Goal: Task Accomplishment & Management: Manage account settings

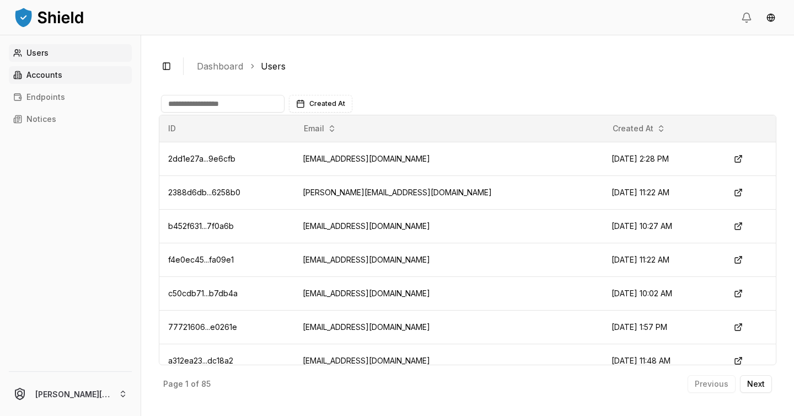
click at [54, 74] on p "Accounts" at bounding box center [44, 75] width 36 height 8
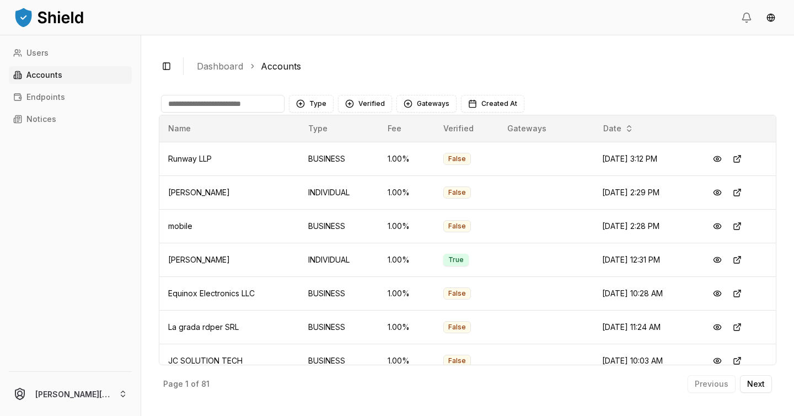
click at [222, 106] on input at bounding box center [223, 104] width 124 height 18
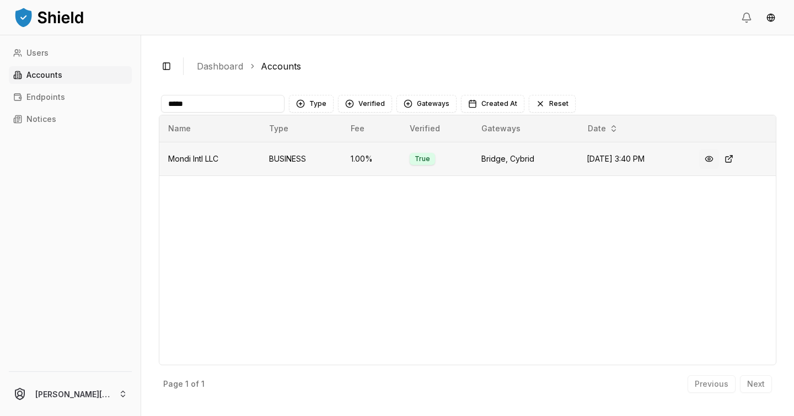
type input "*****"
click at [707, 157] on button at bounding box center [709, 159] width 20 height 20
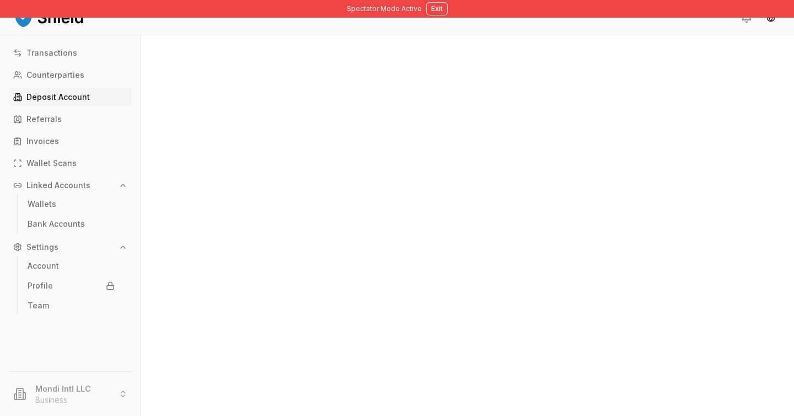
click at [73, 99] on p "Deposit Account" at bounding box center [57, 97] width 63 height 8
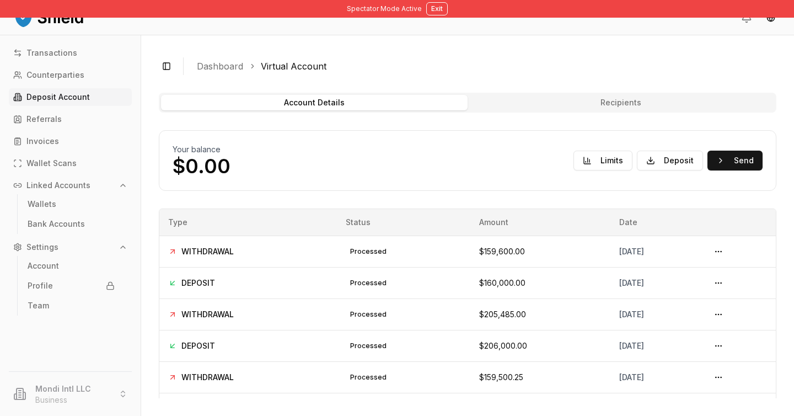
click at [92, 92] on link "Deposit Account" at bounding box center [70, 97] width 123 height 18
click at [79, 80] on link "Counterparties" at bounding box center [70, 75] width 123 height 18
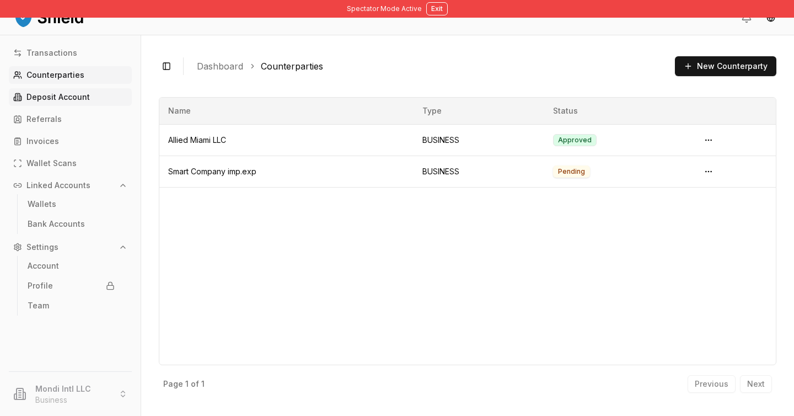
click at [78, 98] on p "Deposit Account" at bounding box center [57, 97] width 63 height 8
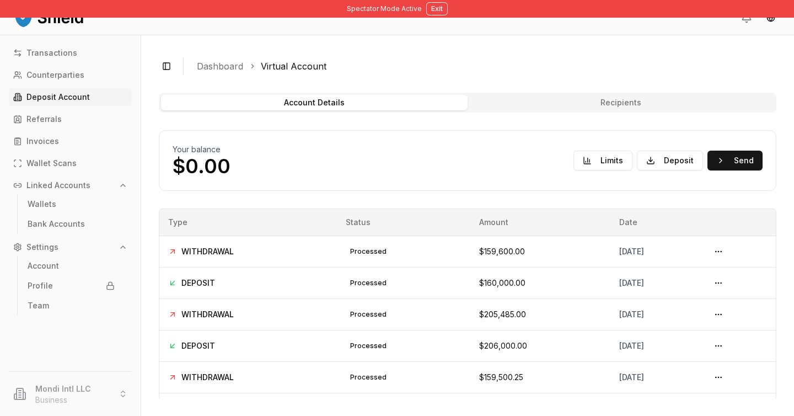
click at [585, 100] on button "Recipients" at bounding box center [621, 102] width 307 height 15
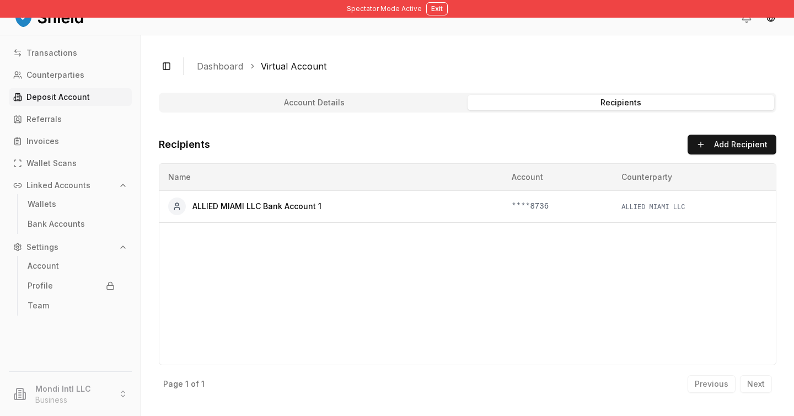
click at [607, 101] on button "Recipients" at bounding box center [621, 102] width 307 height 15
click at [417, 103] on button "Account Details" at bounding box center [314, 102] width 307 height 15
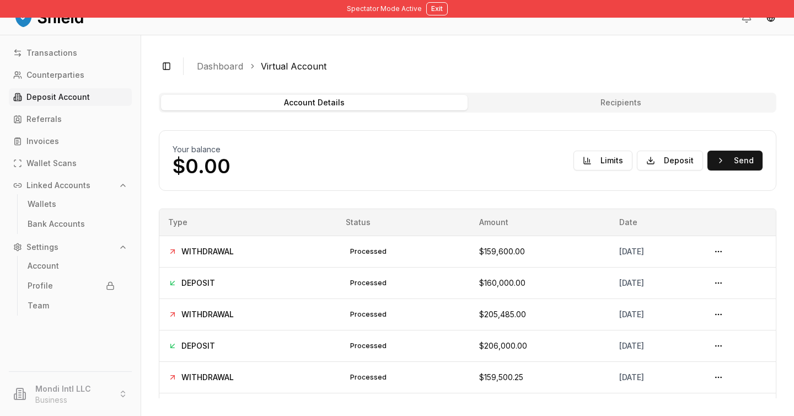
click at [528, 106] on button "Recipients" at bounding box center [621, 102] width 307 height 15
click at [404, 106] on button "Account Details" at bounding box center [314, 102] width 307 height 15
click at [518, 105] on button "Recipients" at bounding box center [621, 102] width 307 height 15
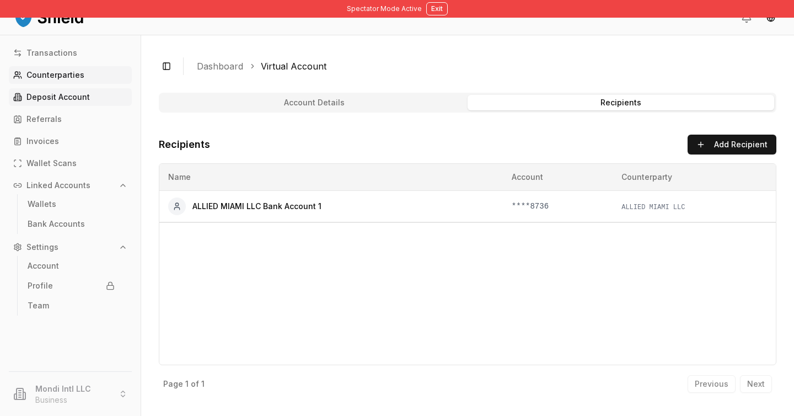
click at [76, 73] on p "Counterparties" at bounding box center [55, 75] width 58 height 8
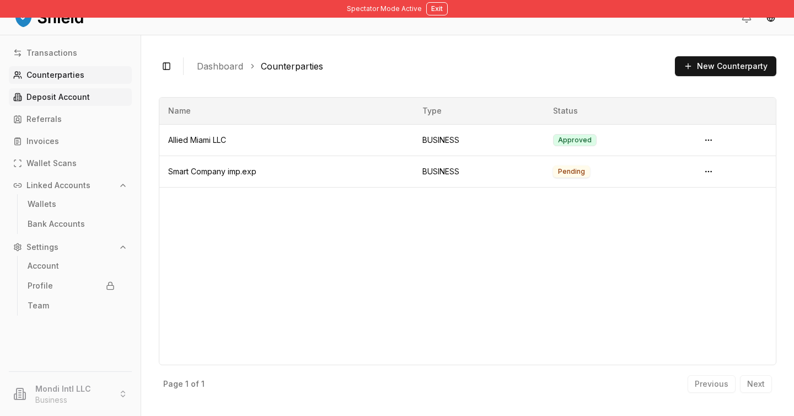
click at [77, 94] on p "Deposit Account" at bounding box center [57, 97] width 63 height 8
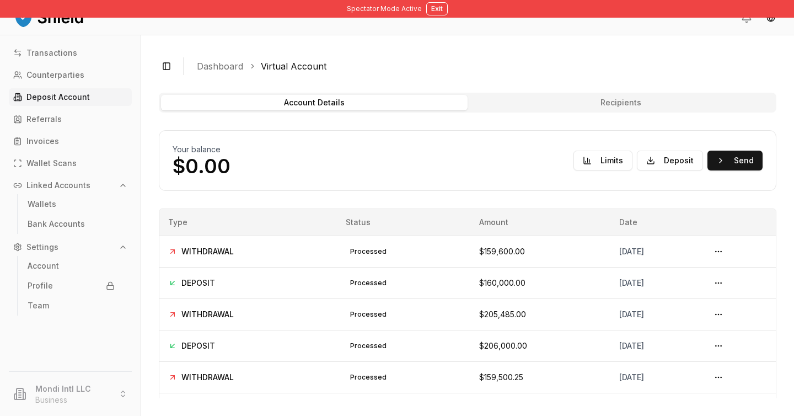
click at [584, 108] on button "Recipients" at bounding box center [621, 102] width 307 height 15
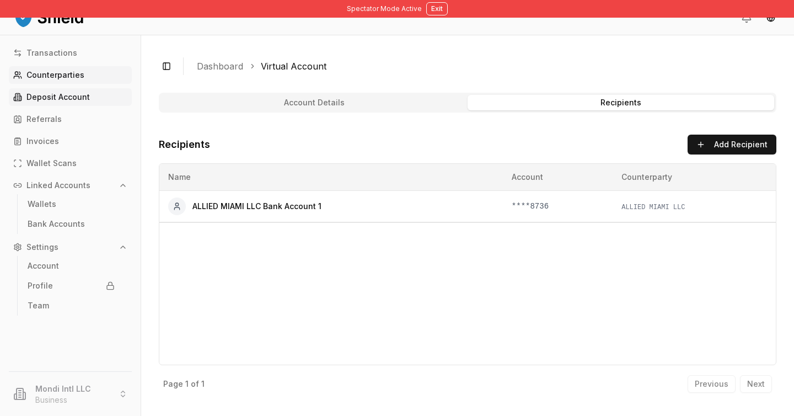
click at [93, 82] on link "Counterparties" at bounding box center [70, 75] width 123 height 18
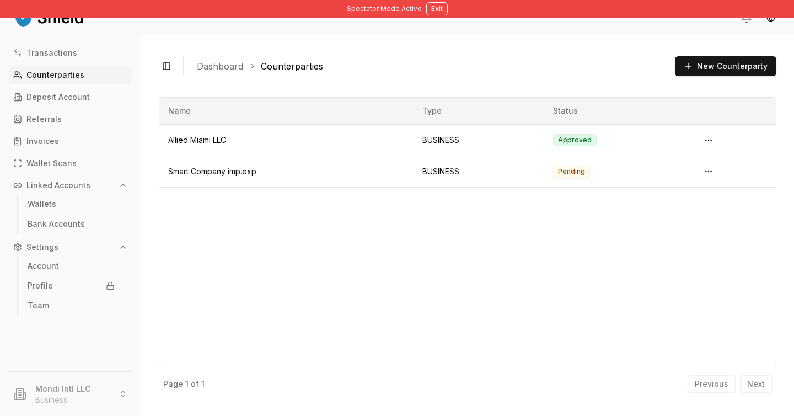
click at [98, 76] on link "Counterparties" at bounding box center [70, 75] width 123 height 18
click at [708, 72] on button "New Counterparty" at bounding box center [725, 66] width 101 height 20
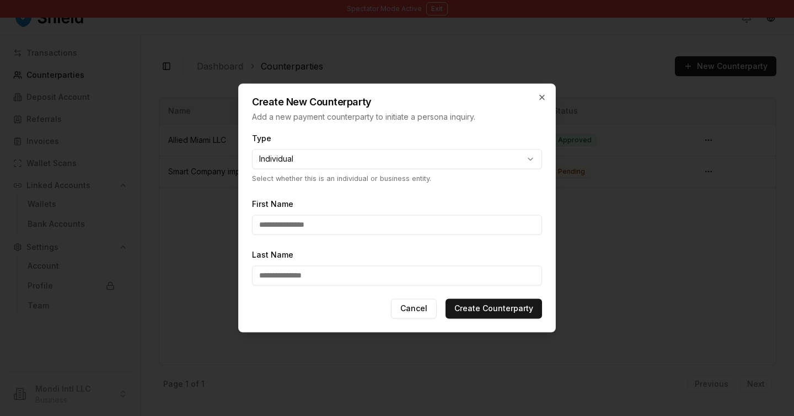
click at [529, 159] on body "**********" at bounding box center [397, 208] width 794 height 416
click at [595, 200] on div at bounding box center [397, 208] width 794 height 416
click at [544, 100] on icon "button" at bounding box center [542, 97] width 9 height 9
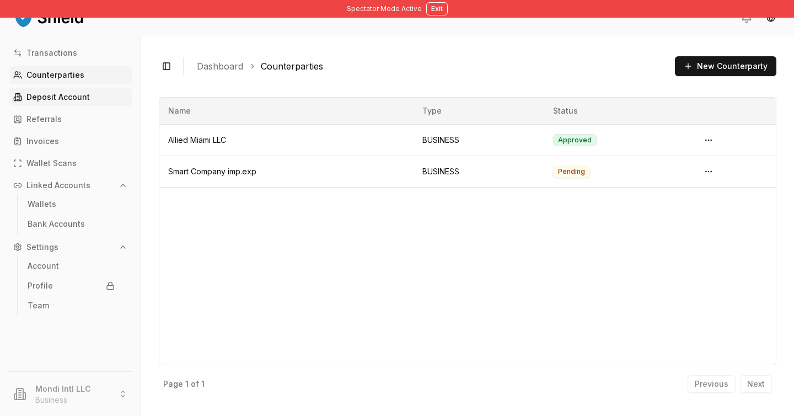
click at [95, 99] on link "Deposit Account" at bounding box center [70, 97] width 123 height 18
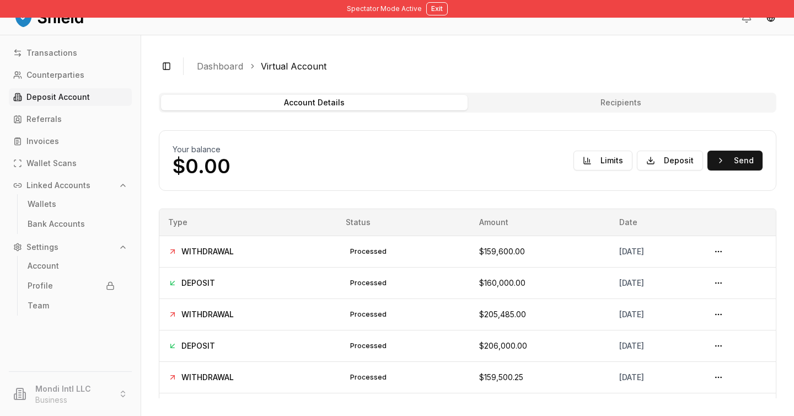
click at [566, 104] on button "Recipients" at bounding box center [621, 102] width 307 height 15
click at [567, 110] on div "Account Details Recipients" at bounding box center [468, 103] width 618 height 20
click at [567, 104] on button "Recipients" at bounding box center [621, 102] width 307 height 15
click at [605, 104] on button "Recipients" at bounding box center [621, 102] width 307 height 15
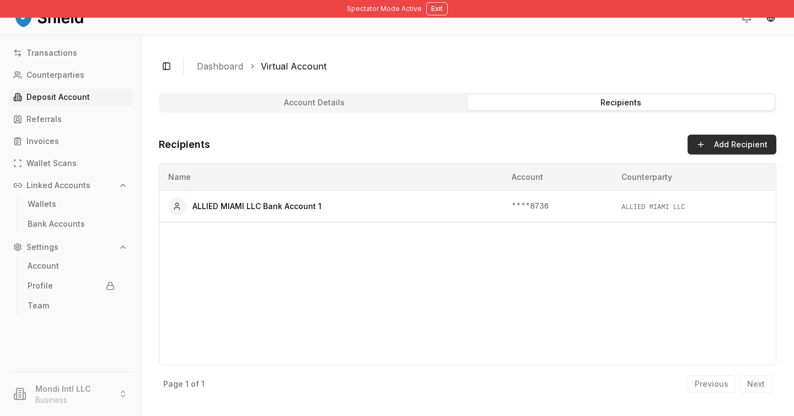
click at [694, 144] on button "Add Recipient" at bounding box center [732, 145] width 89 height 20
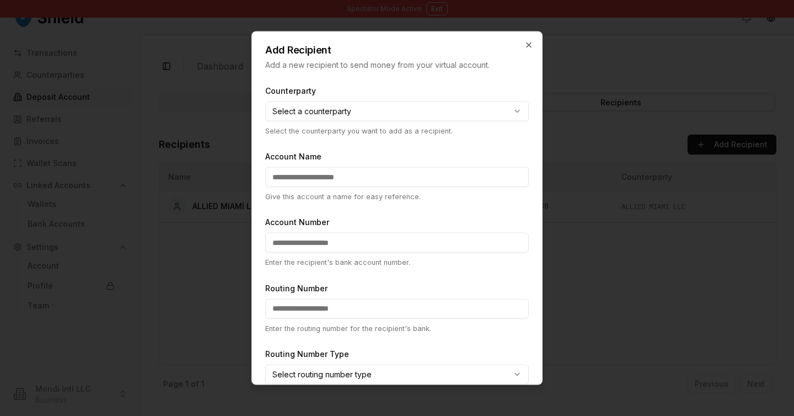
click at [607, 105] on div at bounding box center [397, 208] width 794 height 416
click at [528, 46] on icon "button" at bounding box center [529, 45] width 9 height 9
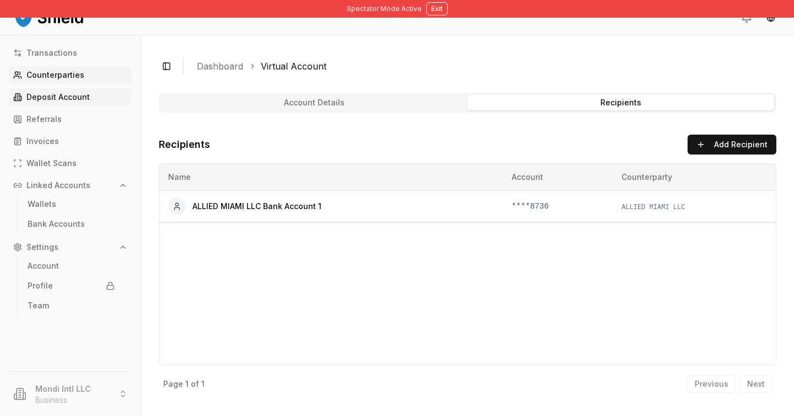
click at [79, 71] on p "Counterparties" at bounding box center [55, 75] width 58 height 8
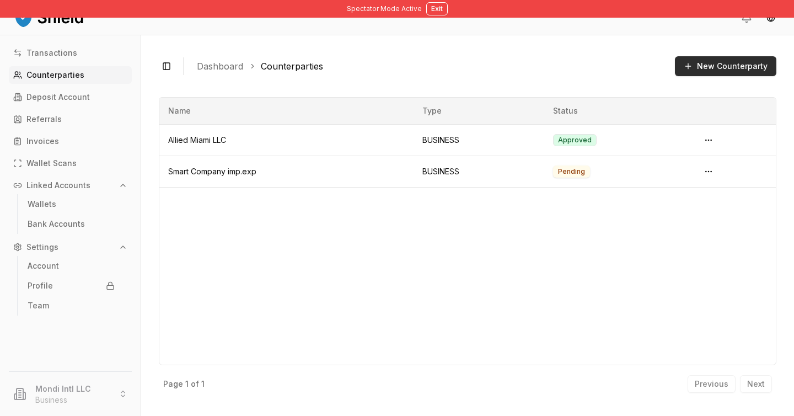
click at [718, 65] on button "New Counterparty" at bounding box center [725, 66] width 101 height 20
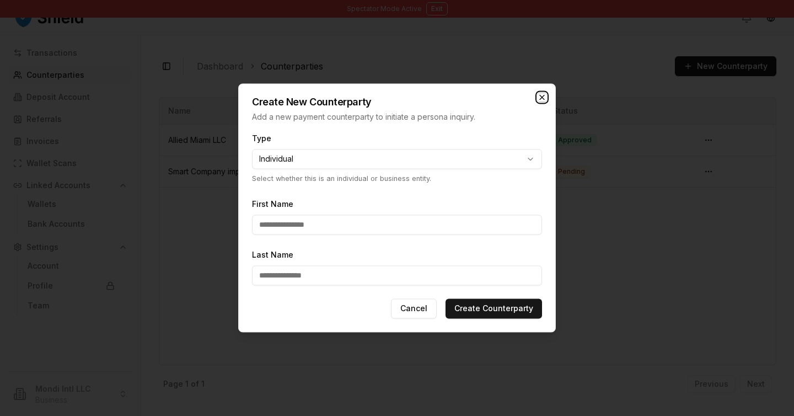
click at [543, 98] on icon "button" at bounding box center [542, 97] width 9 height 9
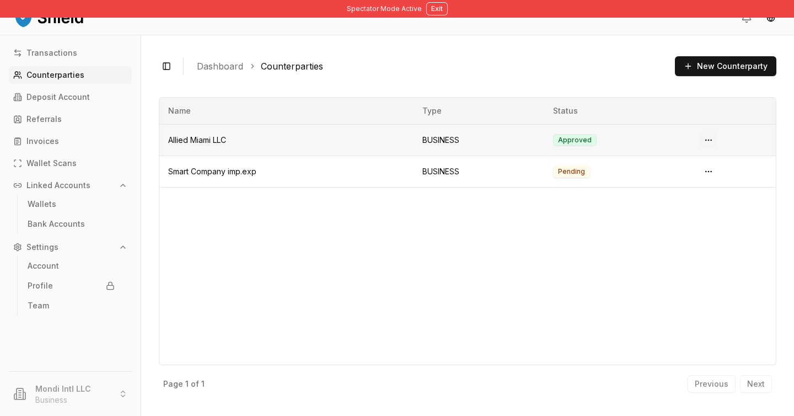
click at [712, 141] on html "Spectator Mode Active Exit Transactions Counterparties Deposit Account Referral…" at bounding box center [397, 208] width 794 height 416
click at [532, 306] on html "Spectator Mode Active Exit Transactions Counterparties Deposit Account Referral…" at bounding box center [397, 208] width 794 height 416
click at [713, 139] on html "Spectator Mode Active Exit Transactions Counterparties Deposit Account Referral…" at bounding box center [397, 208] width 794 height 416
click at [526, 234] on html "Spectator Mode Active Exit Transactions Counterparties Deposit Account Referral…" at bounding box center [397, 208] width 794 height 416
click at [507, 144] on td "BUSINESS" at bounding box center [479, 139] width 131 height 31
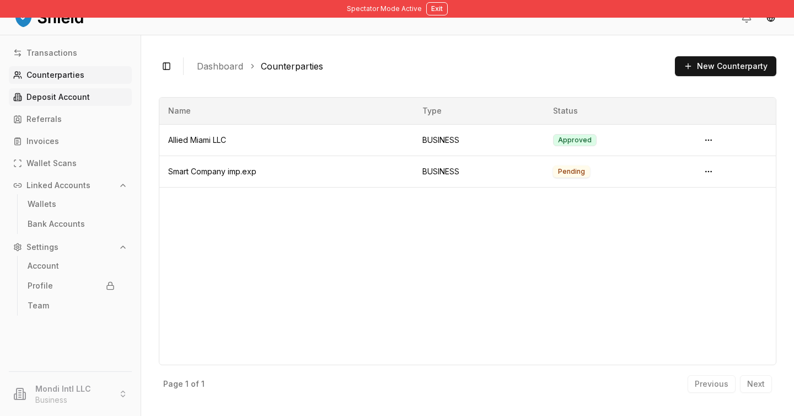
click at [89, 97] on link "Deposit Account" at bounding box center [70, 97] width 123 height 18
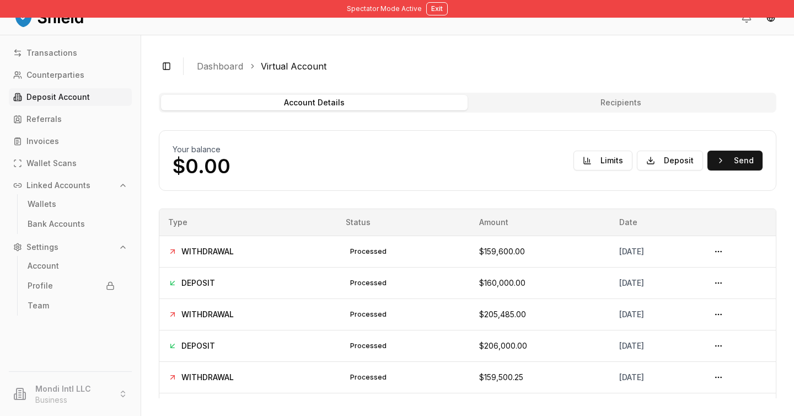
click at [590, 97] on button "Recipients" at bounding box center [621, 102] width 307 height 15
click at [562, 104] on button "Recipients" at bounding box center [621, 102] width 307 height 15
click at [515, 100] on button "Recipients" at bounding box center [621, 102] width 307 height 15
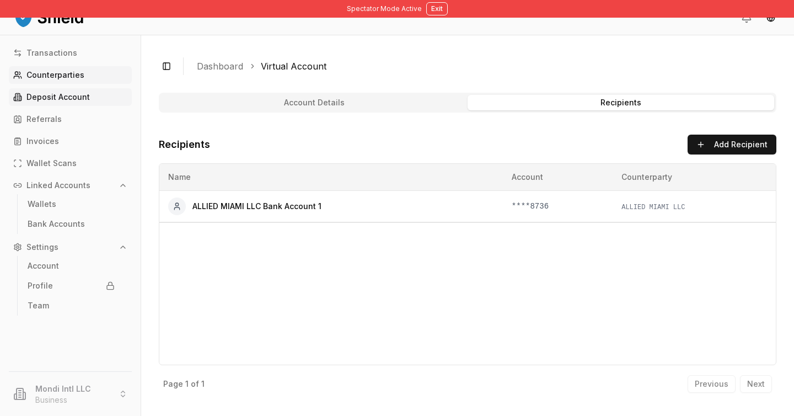
click at [84, 73] on link "Counterparties" at bounding box center [70, 75] width 123 height 18
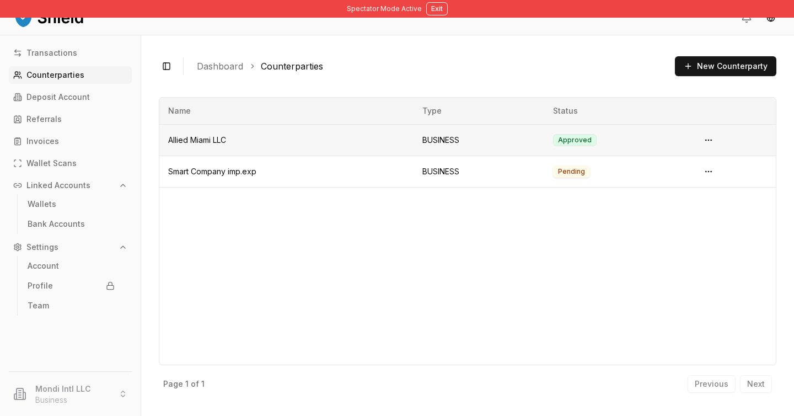
click at [652, 145] on td "Approved" at bounding box center [617, 139] width 147 height 31
click at [359, 143] on td "Allied Miami LLC" at bounding box center [286, 139] width 254 height 31
click at [95, 94] on link "Deposit Account" at bounding box center [70, 97] width 123 height 18
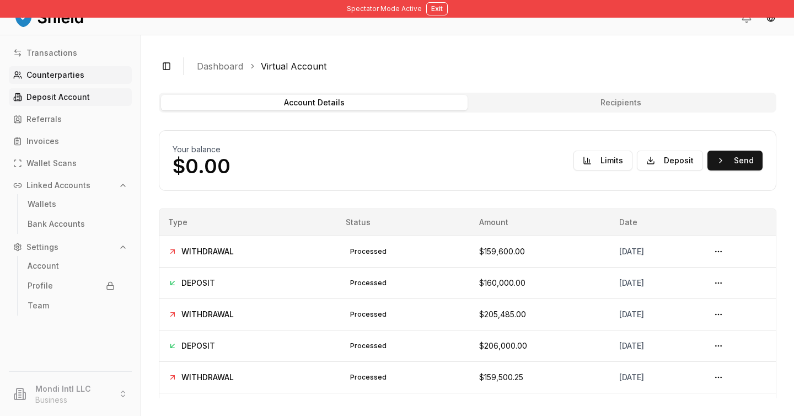
click at [71, 81] on link "Counterparties" at bounding box center [70, 75] width 123 height 18
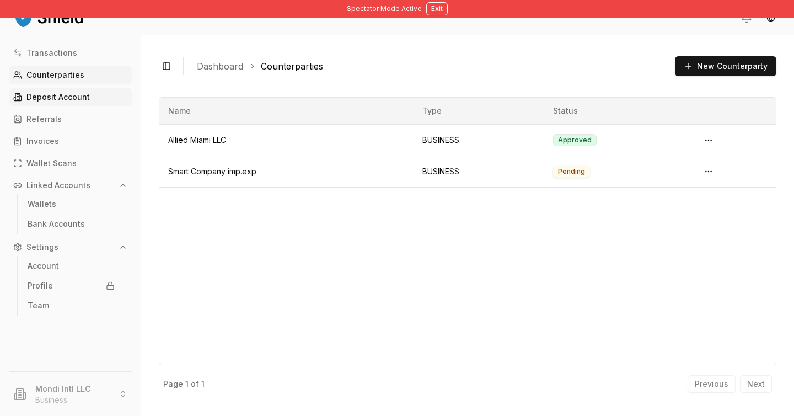
click at [90, 92] on link "Deposit Account" at bounding box center [70, 97] width 123 height 18
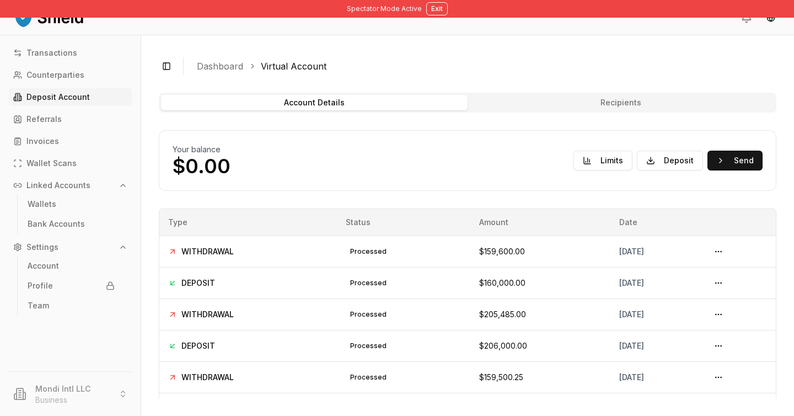
click at [528, 105] on button "Recipients" at bounding box center [621, 102] width 307 height 15
click at [566, 109] on button "Recipients" at bounding box center [621, 102] width 307 height 15
click at [578, 105] on button "Recipients" at bounding box center [621, 102] width 307 height 15
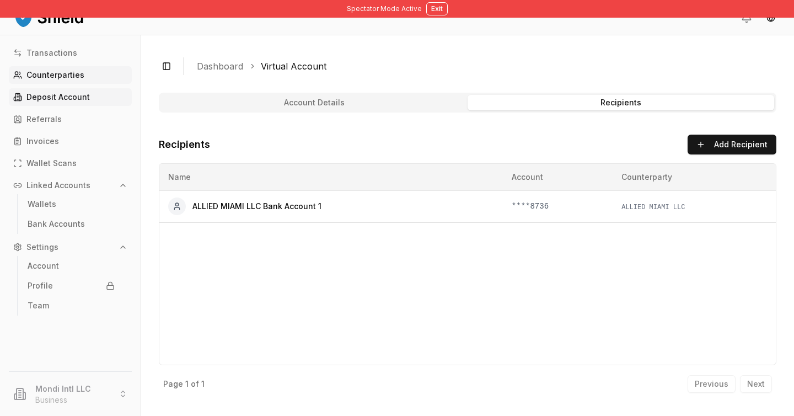
click at [69, 81] on link "Counterparties" at bounding box center [70, 75] width 123 height 18
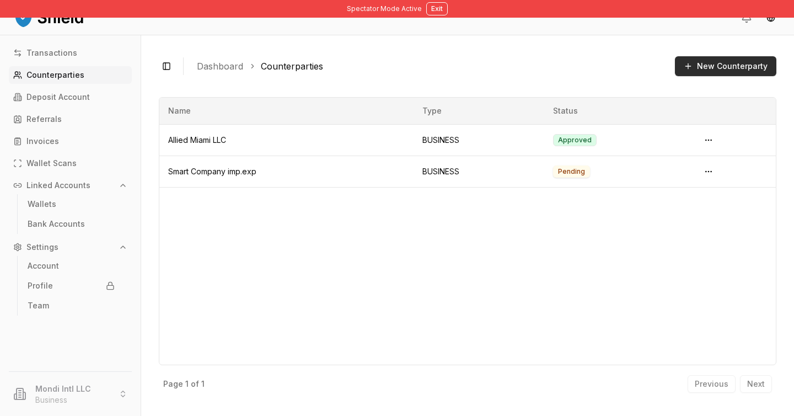
click at [715, 63] on button "New Counterparty" at bounding box center [725, 66] width 101 height 20
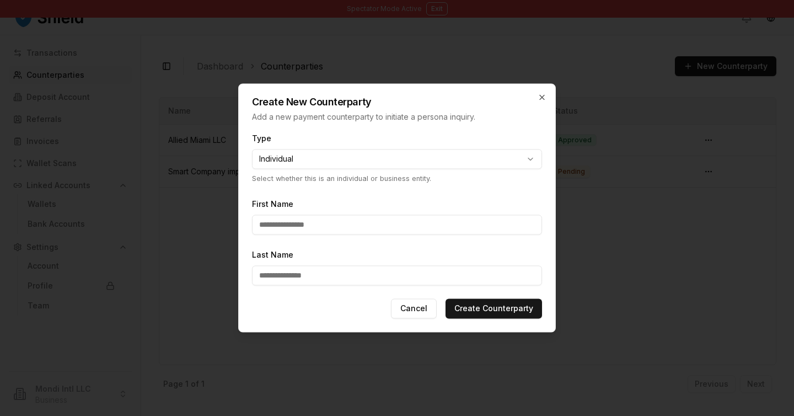
click at [485, 157] on body "**********" at bounding box center [397, 208] width 794 height 416
click at [491, 152] on body "**********" at bounding box center [397, 208] width 794 height 416
click at [483, 119] on body "**********" at bounding box center [397, 208] width 794 height 416
click at [434, 152] on body "**********" at bounding box center [397, 208] width 794 height 416
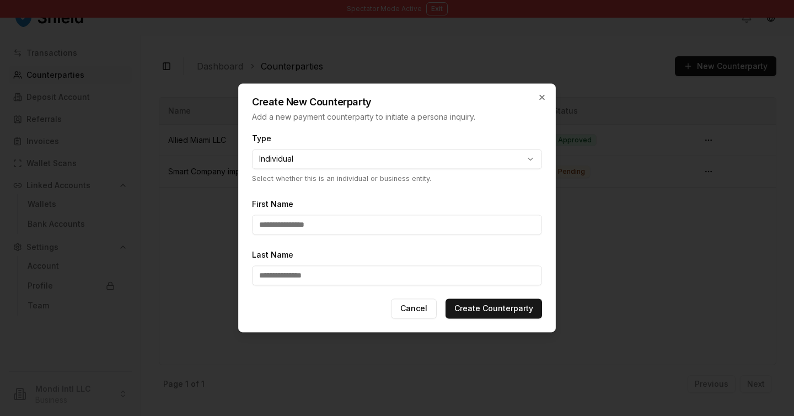
click at [387, 196] on form "**********" at bounding box center [397, 231] width 317 height 200
click at [384, 156] on body "**********" at bounding box center [397, 208] width 794 height 416
select select "********"
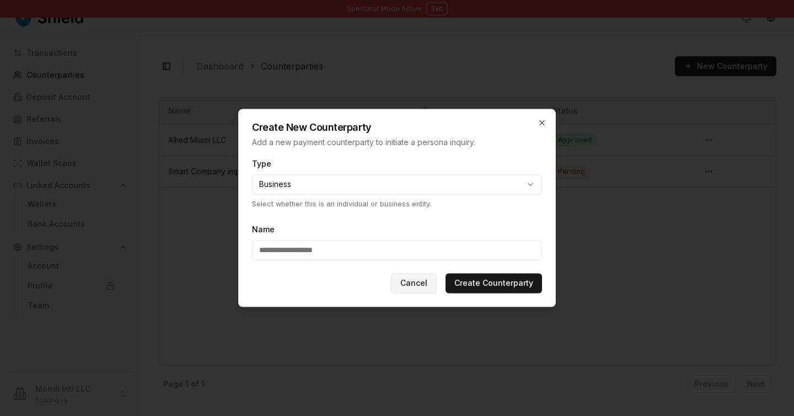
click at [420, 288] on button "Cancel" at bounding box center [414, 284] width 46 height 20
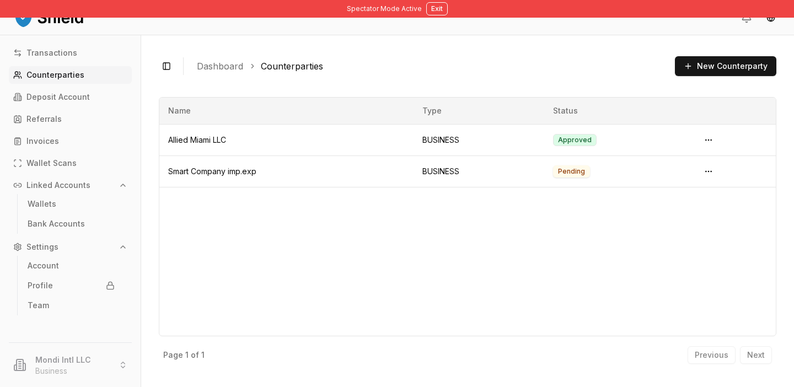
click at [82, 74] on link "Counterparties" at bounding box center [70, 75] width 123 height 18
click at [68, 74] on p "Counterparties" at bounding box center [55, 75] width 58 height 8
click at [85, 101] on p "Deposit Account" at bounding box center [57, 97] width 63 height 8
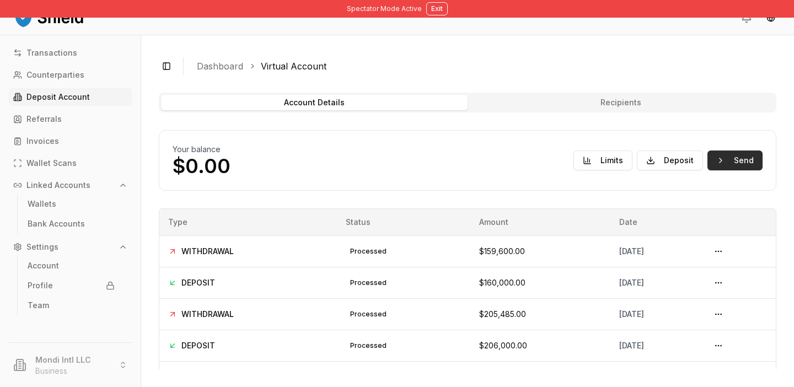
click at [743, 157] on button "Send" at bounding box center [735, 161] width 55 height 20
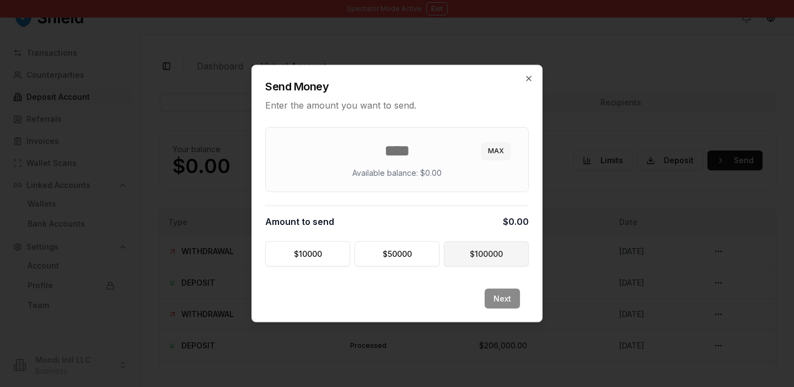
click at [495, 250] on button "$ 100000" at bounding box center [486, 254] width 85 height 25
click at [405, 237] on div "****** MAX Available balance: $0.00 Amount to send $100,000.00 $ 10000 $ 50000 …" at bounding box center [397, 197] width 264 height 140
click at [431, 151] on input "******" at bounding box center [397, 151] width 236 height 20
click at [469, 151] on input "******" at bounding box center [397, 151] width 236 height 20
click at [468, 151] on input "******" at bounding box center [397, 151] width 236 height 20
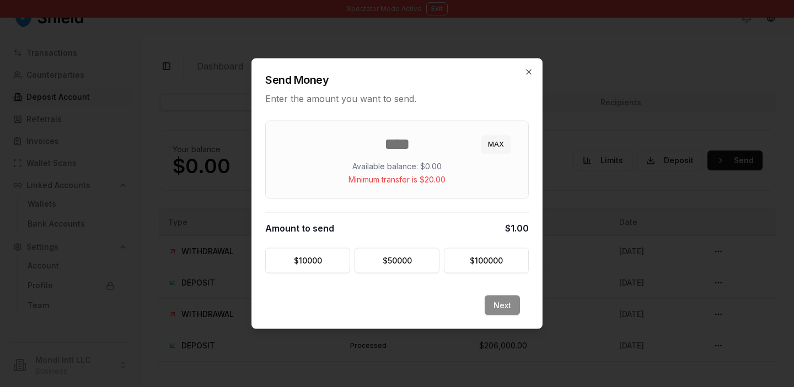
type input "*"
click at [507, 299] on div "Next" at bounding box center [397, 312] width 290 height 33
click at [529, 82] on div "Send Money Enter the amount you want to send." at bounding box center [397, 82] width 290 height 46
click at [529, 76] on icon "button" at bounding box center [529, 72] width 9 height 9
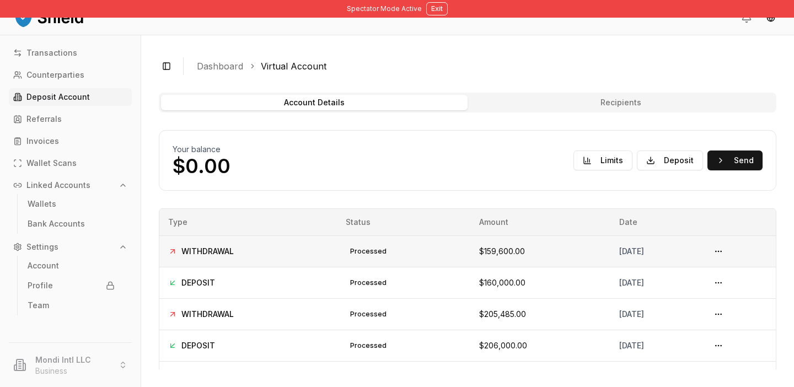
scroll to position [49, 0]
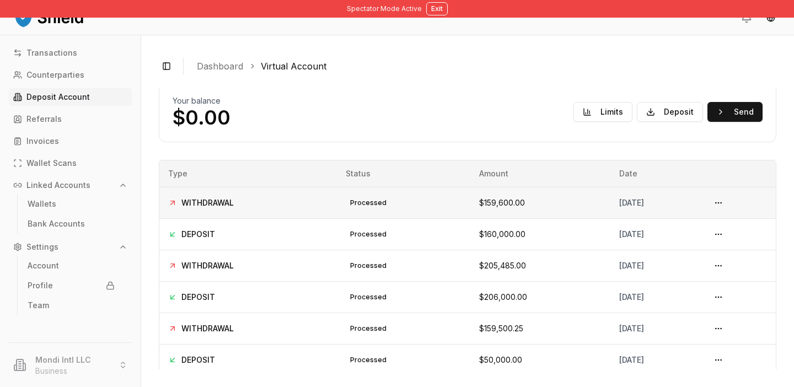
click at [701, 208] on td "August 27, 2025" at bounding box center [656, 202] width 90 height 31
click at [727, 206] on button at bounding box center [719, 203] width 18 height 18
click at [723, 204] on button at bounding box center [719, 203] width 18 height 18
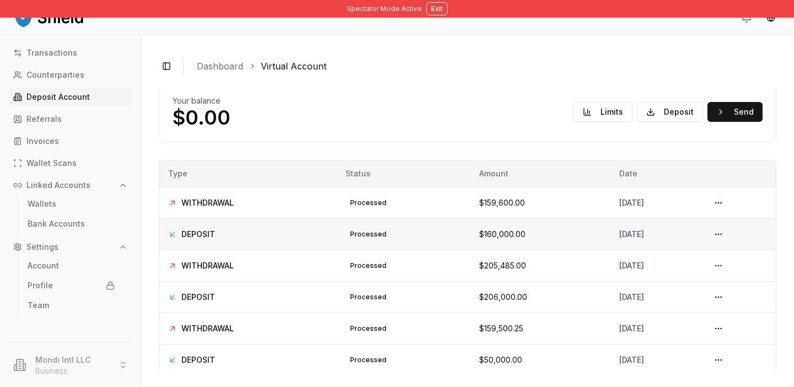
click at [770, 222] on td at bounding box center [738, 233] width 75 height 31
click at [721, 207] on button at bounding box center [719, 203] width 18 height 18
drag, startPoint x: 540, startPoint y: 202, endPoint x: 521, endPoint y: 202, distance: 19.3
click at [521, 202] on td "$159,600.00" at bounding box center [540, 202] width 140 height 31
click at [520, 202] on td "$159,600.00" at bounding box center [540, 202] width 140 height 31
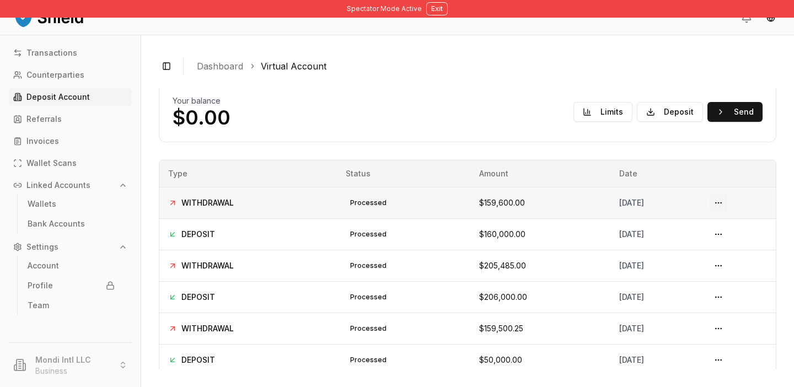
click at [727, 203] on button at bounding box center [719, 203] width 18 height 18
click at [210, 204] on span "WITHDRAWAL" at bounding box center [207, 202] width 52 height 11
click at [222, 194] on td "WITHDRAWAL" at bounding box center [248, 202] width 178 height 31
click at [188, 193] on td "WITHDRAWAL" at bounding box center [248, 202] width 178 height 31
drag, startPoint x: 182, startPoint y: 201, endPoint x: 514, endPoint y: 199, distance: 332.0
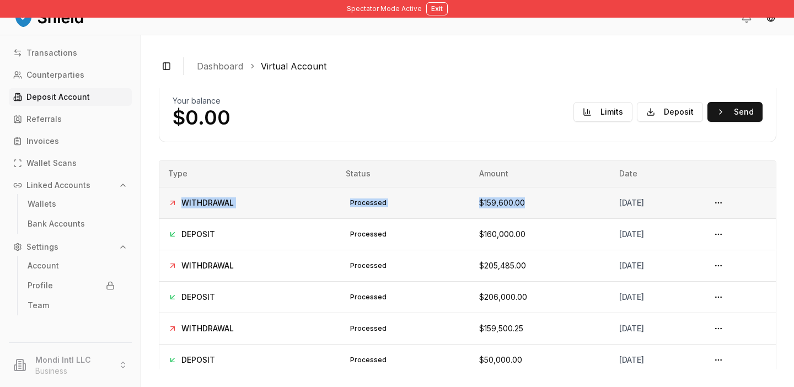
click at [514, 199] on tr "WITHDRAWAL processed $159,600.00 August 27, 2025" at bounding box center [467, 202] width 617 height 31
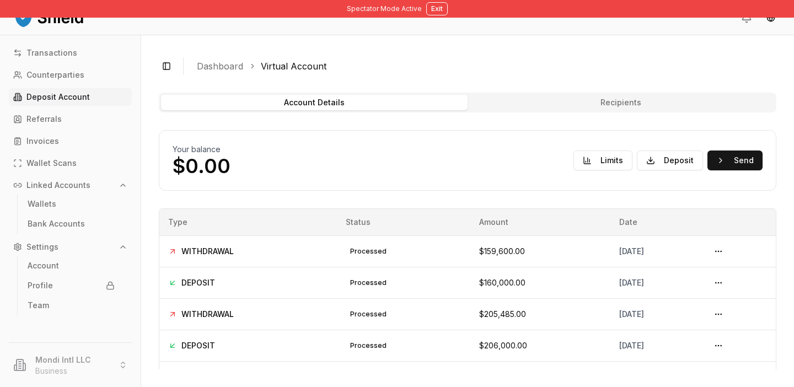
click at [293, 171] on div "Your balance $0.00 Limits Deposit Send" at bounding box center [468, 160] width 590 height 33
click at [81, 72] on p "Counterparties" at bounding box center [55, 75] width 58 height 8
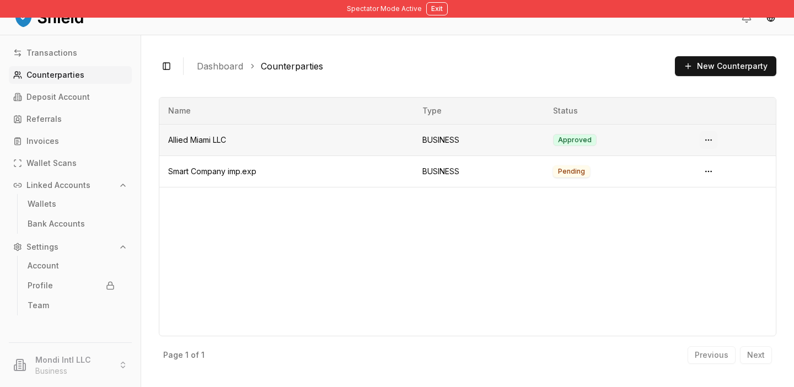
click at [704, 138] on html "Spectator Mode Active Exit Transactions Counterparties Deposit Account Referral…" at bounding box center [397, 193] width 794 height 387
click at [689, 204] on span "View Details" at bounding box center [669, 202] width 45 height 11
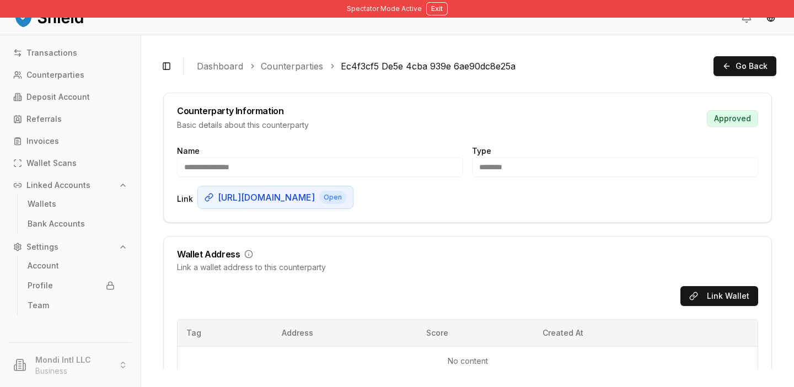
click at [299, 67] on link "Counterparties" at bounding box center [292, 66] width 62 height 13
click at [219, 64] on link "Dashboard" at bounding box center [220, 66] width 46 height 13
click at [79, 78] on p "Counterparties" at bounding box center [55, 75] width 58 height 8
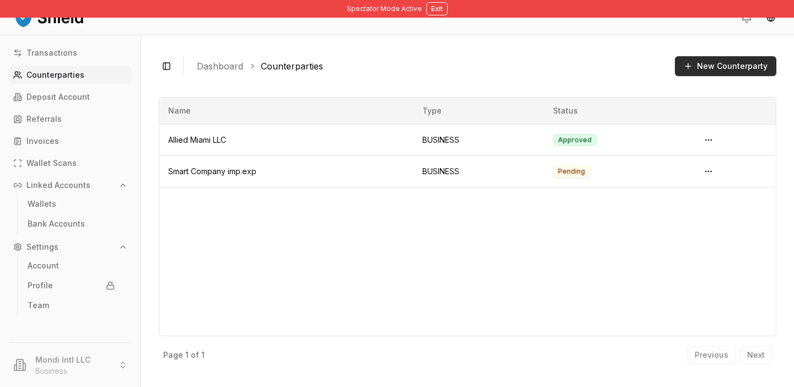
click at [687, 68] on button "New Counterparty" at bounding box center [725, 66] width 101 height 20
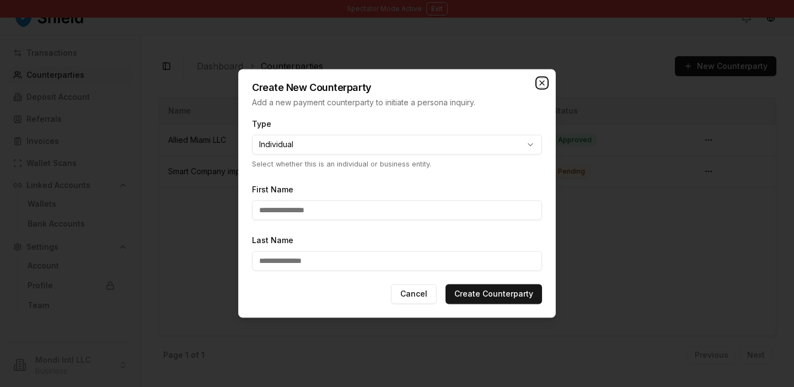
click at [546, 84] on icon "button" at bounding box center [542, 82] width 9 height 9
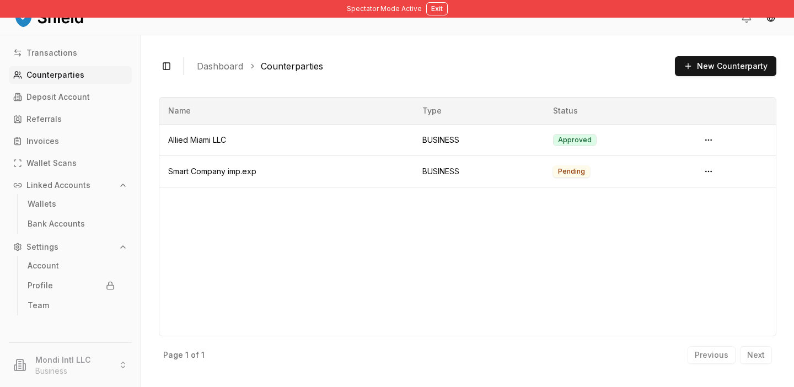
click at [87, 356] on li "Mondi Intl LLC Business" at bounding box center [70, 364] width 132 height 35
drag, startPoint x: 438, startPoint y: 12, endPoint x: 367, endPoint y: 124, distance: 132.7
click at [367, 116] on div "Spectator Mode Active Exit Transactions Counterparties Deposit Account Referral…" at bounding box center [397, 193] width 794 height 387
click at [85, 73] on link "Counterparties" at bounding box center [70, 75] width 123 height 18
drag, startPoint x: 172, startPoint y: 94, endPoint x: 348, endPoint y: 206, distance: 208.5
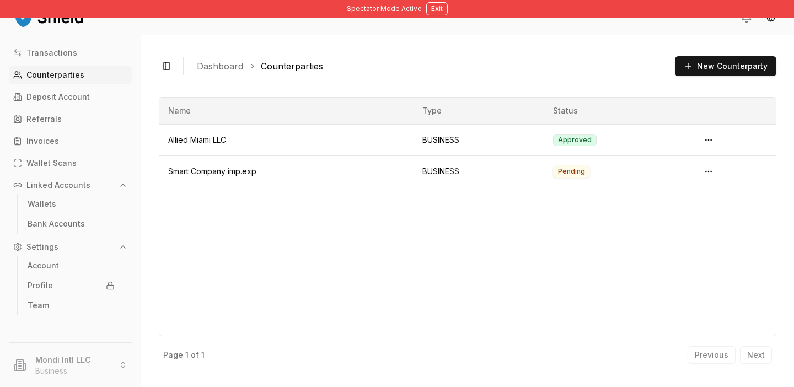
click at [348, 206] on div "Name Type Status Allied Miami LLC BUSINESS Approved Smart Company imp.exp BUSIN…" at bounding box center [468, 231] width 618 height 277
click at [736, 69] on button "New Counterparty" at bounding box center [725, 66] width 101 height 20
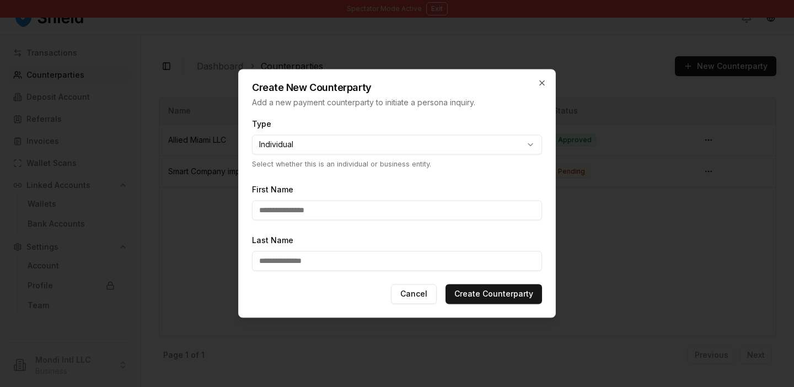
click at [660, 92] on div at bounding box center [397, 193] width 794 height 387
click at [533, 84] on h2 "Create New Counterparty" at bounding box center [397, 88] width 290 height 10
click at [548, 83] on div "Create New Counterparty Add a new payment counterparty to initiate a persona in…" at bounding box center [397, 88] width 317 height 39
click at [545, 83] on icon "button" at bounding box center [542, 82] width 9 height 9
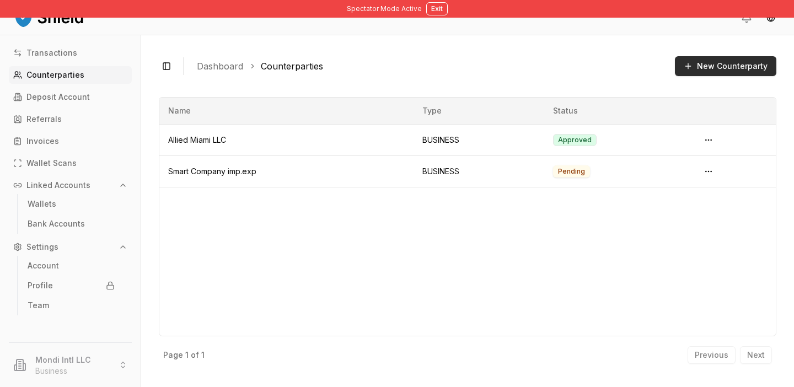
click at [689, 68] on button "New Counterparty" at bounding box center [725, 66] width 101 height 20
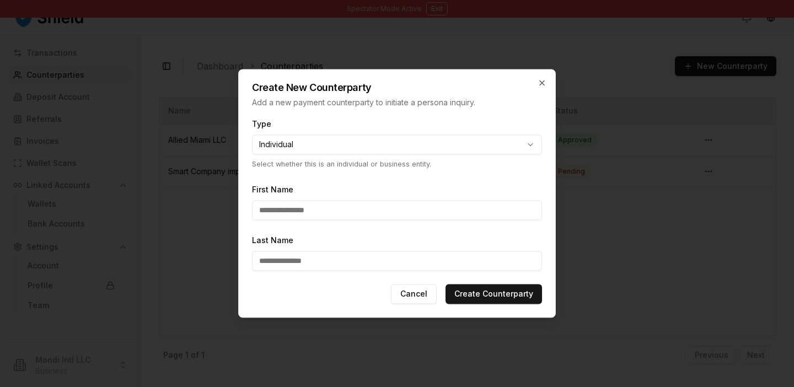
click at [382, 154] on body "**********" at bounding box center [397, 193] width 794 height 387
select select "********"
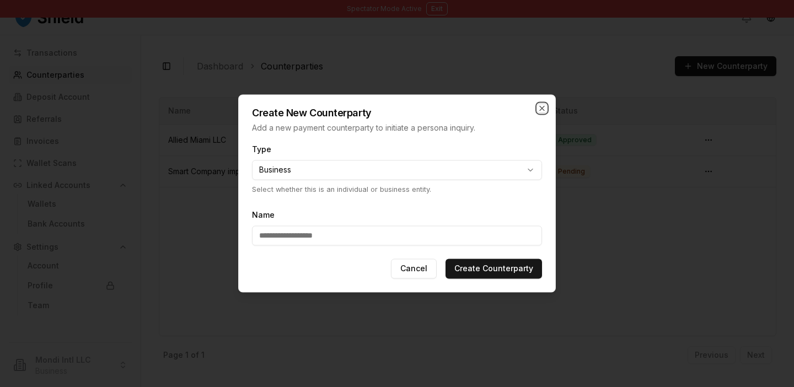
drag, startPoint x: 541, startPoint y: 110, endPoint x: 522, endPoint y: 196, distance: 87.9
click at [523, 196] on div "**********" at bounding box center [397, 193] width 318 height 198
click at [539, 109] on icon "button" at bounding box center [542, 108] width 9 height 9
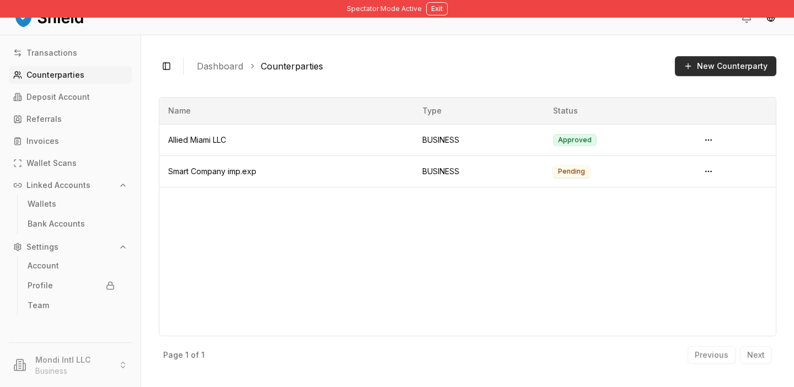
click at [715, 72] on button "New Counterparty" at bounding box center [725, 66] width 101 height 20
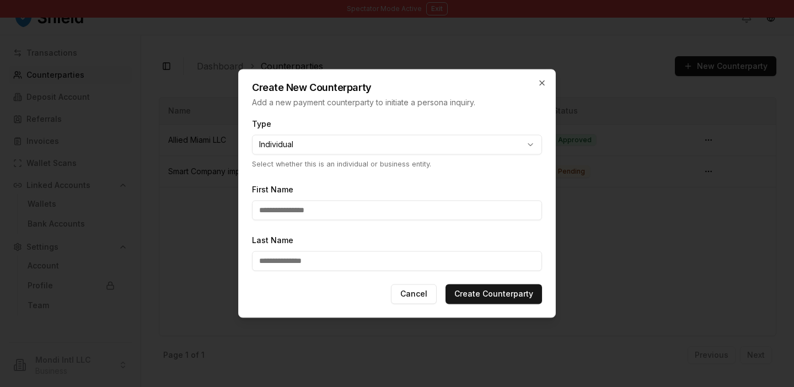
click at [532, 90] on h2 "Create New Counterparty" at bounding box center [397, 88] width 290 height 10
click at [536, 83] on h2 "Create New Counterparty" at bounding box center [397, 88] width 290 height 10
click at [534, 81] on div "Create New Counterparty Add a new payment counterparty to initiate a persona in…" at bounding box center [397, 88] width 317 height 39
click at [543, 83] on icon "button" at bounding box center [542, 82] width 9 height 9
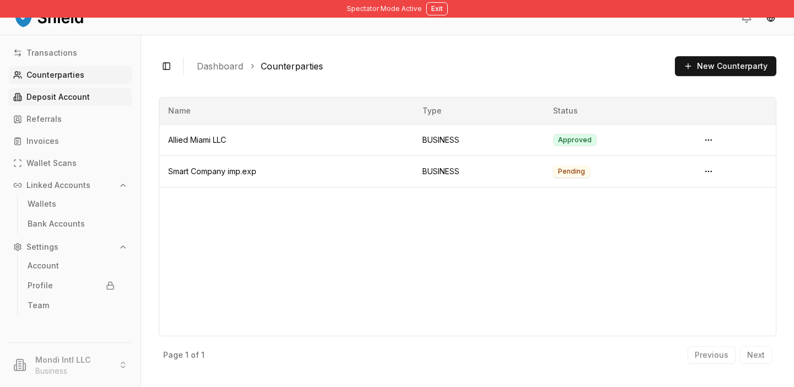
click at [81, 97] on p "Deposit Account" at bounding box center [57, 97] width 63 height 8
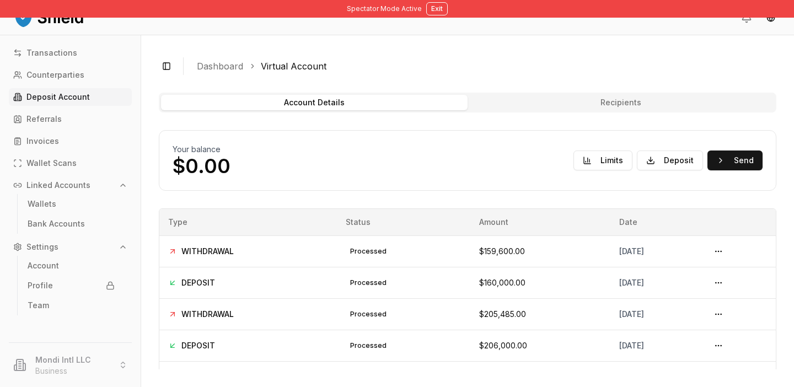
click at [573, 109] on button "Recipients" at bounding box center [621, 102] width 307 height 15
click at [565, 105] on button "Recipients" at bounding box center [621, 102] width 307 height 15
click at [590, 99] on button "Recipients" at bounding box center [621, 102] width 307 height 15
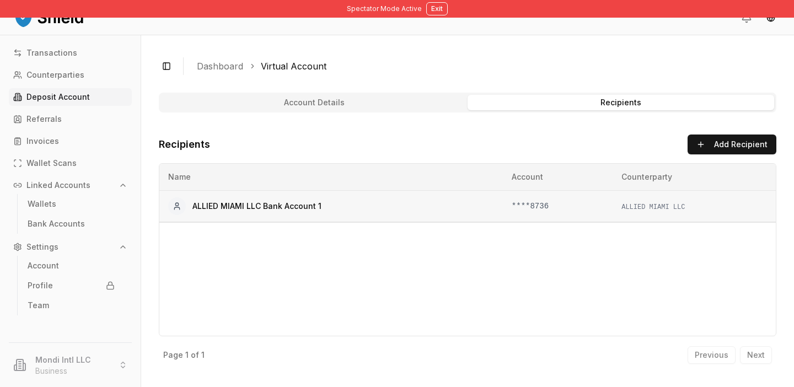
click at [646, 206] on span "ALLIED MIAMI LLC" at bounding box center [653, 208] width 63 height 8
drag, startPoint x: 191, startPoint y: 201, endPoint x: 668, endPoint y: 205, distance: 477.7
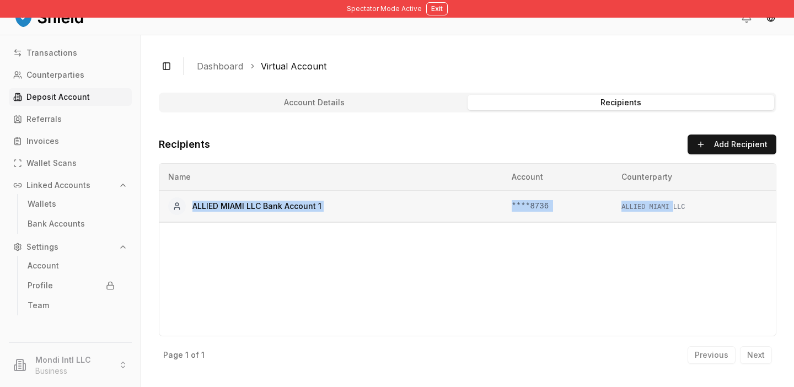
click at [668, 205] on tr "ALLIED MIAMI LLC Bank Account 1 ****8736 ALLIED MIAMI LLC" at bounding box center [467, 205] width 617 height 31
click at [548, 203] on td "****8736" at bounding box center [558, 205] width 110 height 31
click at [525, 203] on span "****8736" at bounding box center [530, 206] width 37 height 9
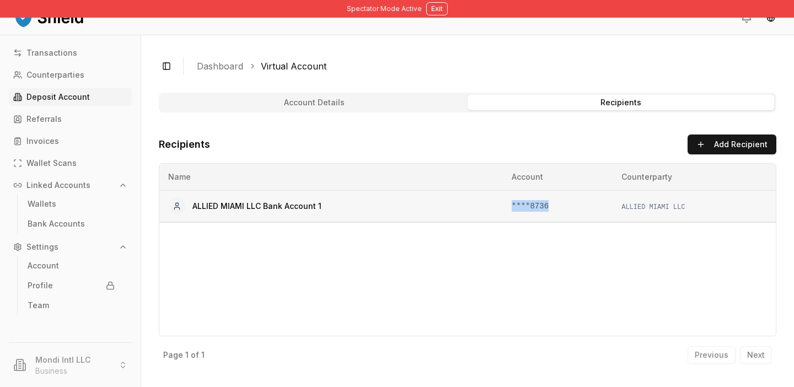
click at [525, 203] on span "****8736" at bounding box center [530, 206] width 37 height 9
click at [521, 100] on button "Recipients" at bounding box center [621, 102] width 307 height 15
click at [521, 101] on button "Recipients" at bounding box center [621, 102] width 307 height 15
click at [85, 75] on link "Counterparties" at bounding box center [70, 75] width 123 height 18
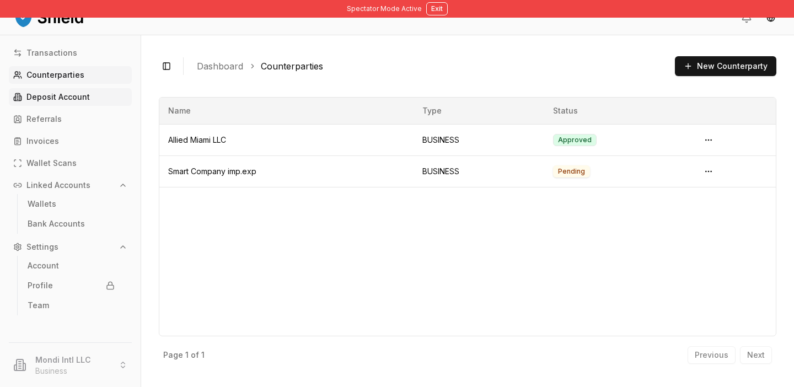
click at [77, 91] on link "Deposit Account" at bounding box center [70, 97] width 123 height 18
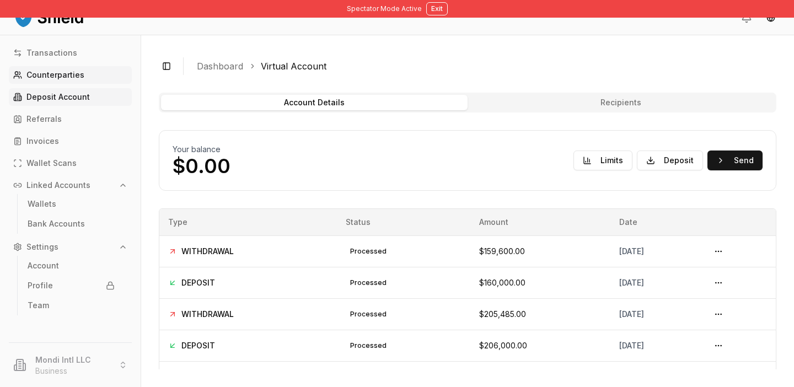
click at [79, 71] on p "Counterparties" at bounding box center [55, 75] width 58 height 8
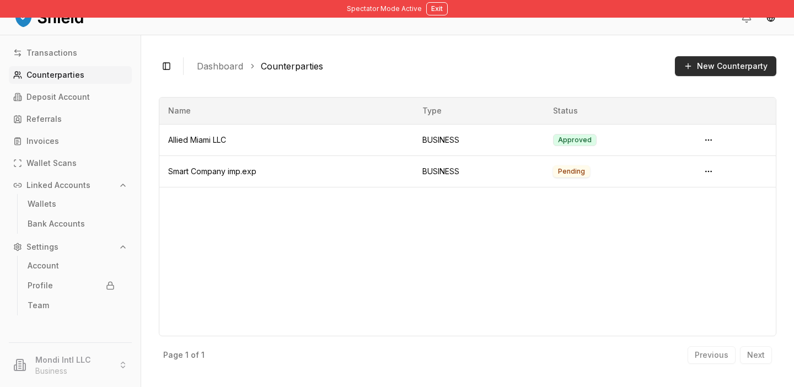
click at [707, 68] on button "New Counterparty" at bounding box center [725, 66] width 101 height 20
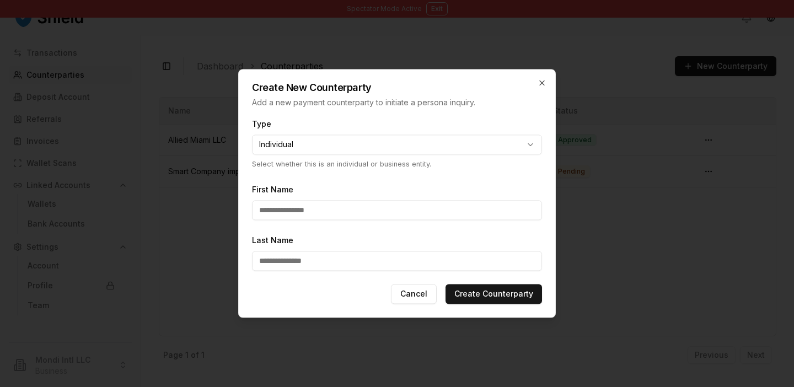
click at [538, 88] on h2 "Create New Counterparty" at bounding box center [397, 88] width 290 height 10
click at [542, 84] on icon "button" at bounding box center [542, 82] width 9 height 9
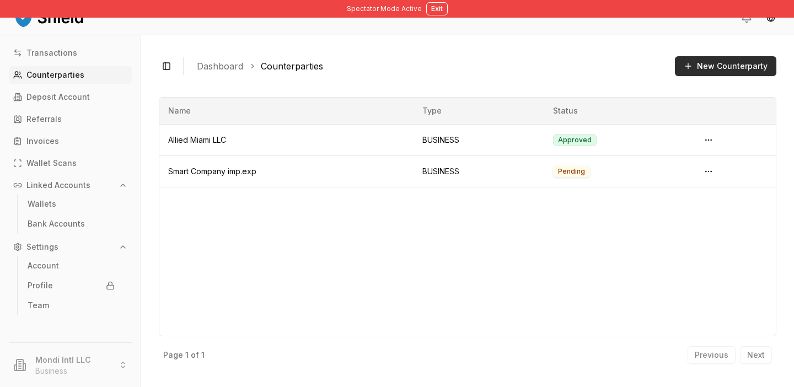
click at [758, 68] on button "New Counterparty" at bounding box center [725, 66] width 101 height 20
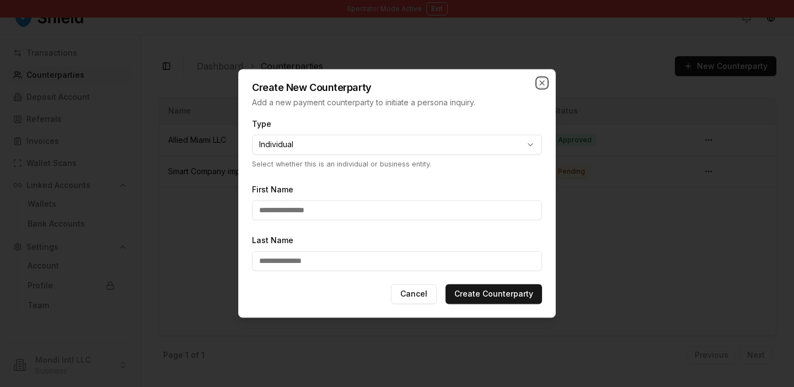
drag, startPoint x: 545, startPoint y: 83, endPoint x: 512, endPoint y: 177, distance: 99.8
click at [512, 172] on div "**********" at bounding box center [397, 193] width 318 height 249
click at [436, 135] on body "**********" at bounding box center [397, 193] width 794 height 387
select select "********"
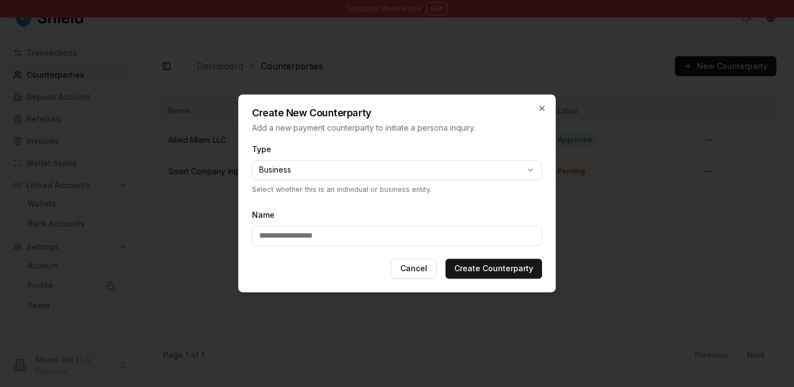
click at [363, 237] on input "Name" at bounding box center [397, 236] width 290 height 20
type input "**********"
click at [542, 101] on div "Create New Counterparty Add a new payment counterparty to initiate a persona in…" at bounding box center [397, 114] width 317 height 39
click at [542, 107] on icon "button" at bounding box center [542, 108] width 9 height 9
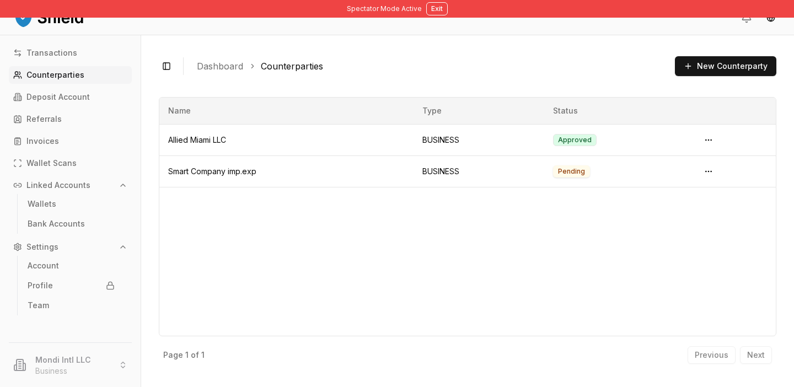
click at [103, 358] on li "Mondi Intl LLC Business" at bounding box center [70, 364] width 132 height 35
click at [758, 65] on button "New Counterparty" at bounding box center [725, 66] width 101 height 20
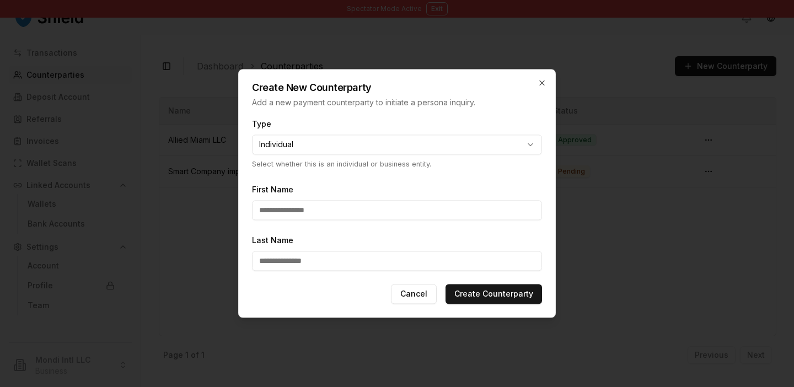
click at [377, 212] on input "First Name" at bounding box center [397, 211] width 290 height 20
click at [530, 164] on p "Select whether this is an individual or business entity." at bounding box center [397, 164] width 290 height 10
click at [360, 144] on body "**********" at bounding box center [397, 193] width 794 height 387
click at [537, 80] on body "**********" at bounding box center [397, 193] width 794 height 387
click at [543, 80] on icon "button" at bounding box center [542, 82] width 9 height 9
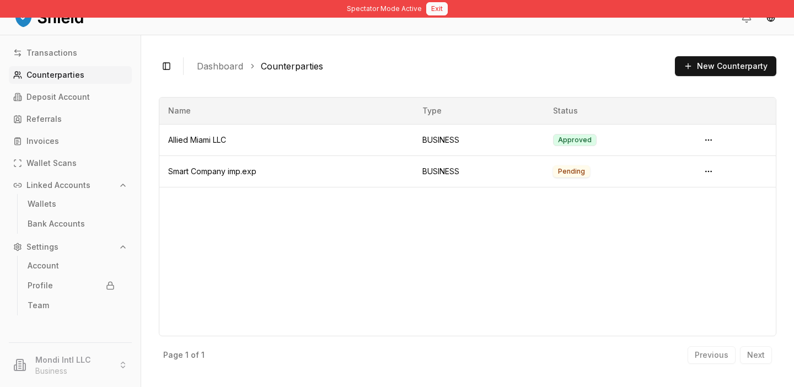
click at [434, 6] on button "Exit" at bounding box center [437, 8] width 22 height 13
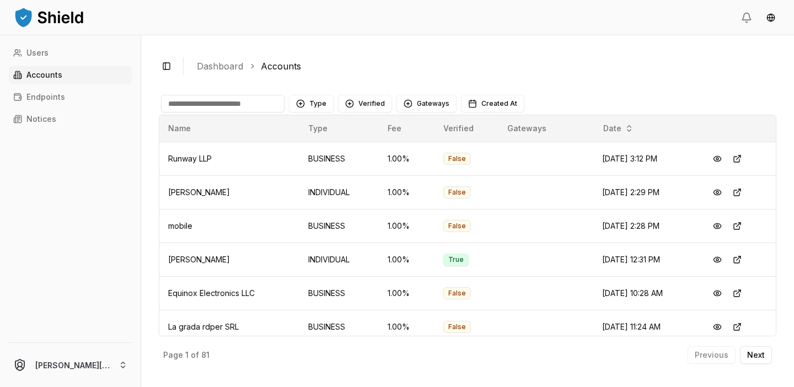
click at [232, 106] on input at bounding box center [223, 104] width 124 height 18
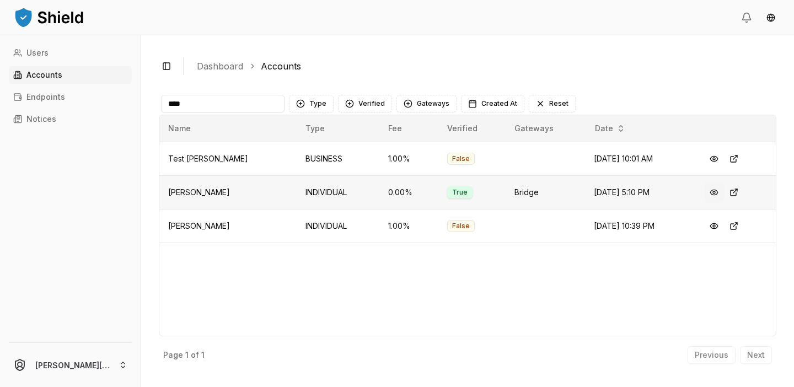
type input "****"
click at [713, 195] on button at bounding box center [714, 193] width 20 height 20
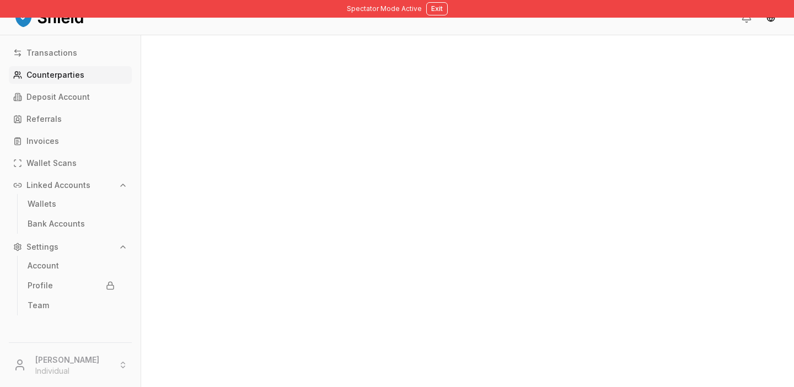
click at [62, 73] on p "Counterparties" at bounding box center [55, 75] width 58 height 8
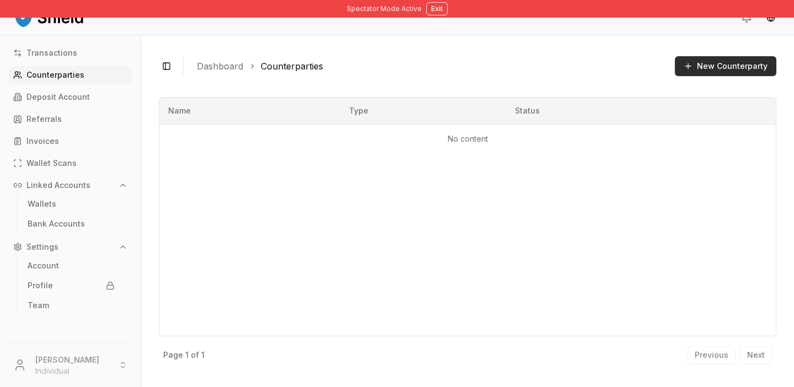
click at [691, 73] on button "New Counterparty" at bounding box center [725, 66] width 101 height 20
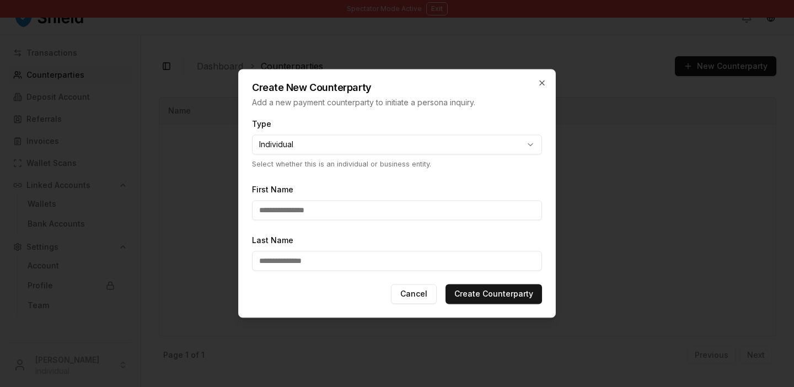
click at [334, 152] on body "**********" at bounding box center [397, 193] width 794 height 387
select select "********"
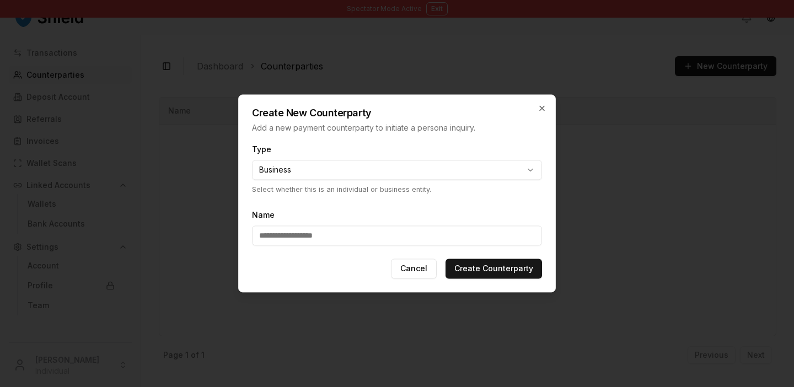
click at [329, 237] on input "Name" at bounding box center [397, 236] width 290 height 20
type input "**********"
click at [502, 266] on button "Create Counterparty" at bounding box center [494, 269] width 97 height 20
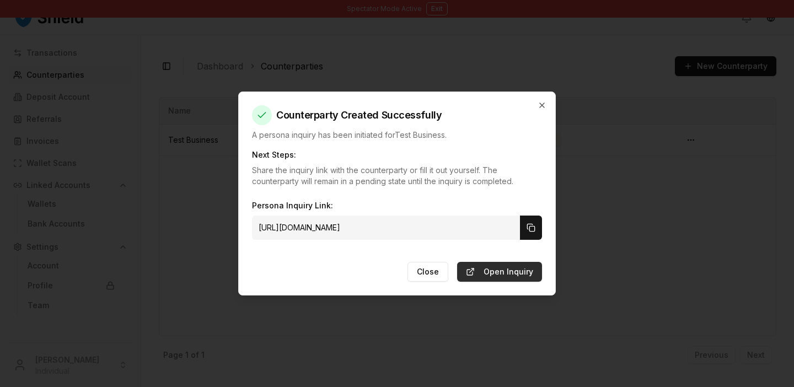
click at [483, 267] on link "Open Inquiry" at bounding box center [499, 272] width 85 height 20
click at [538, 105] on icon "button" at bounding box center [542, 105] width 9 height 9
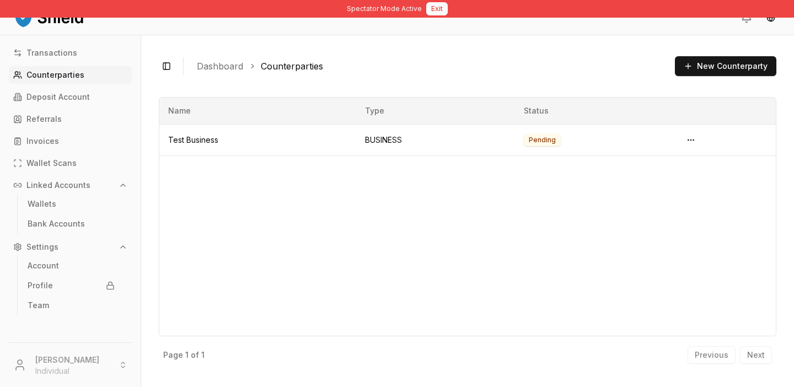
click at [438, 10] on button "Exit" at bounding box center [437, 8] width 22 height 13
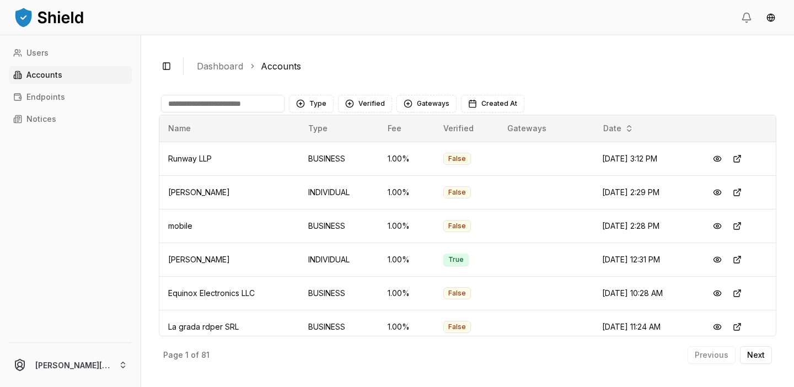
click at [233, 105] on input at bounding box center [223, 104] width 124 height 18
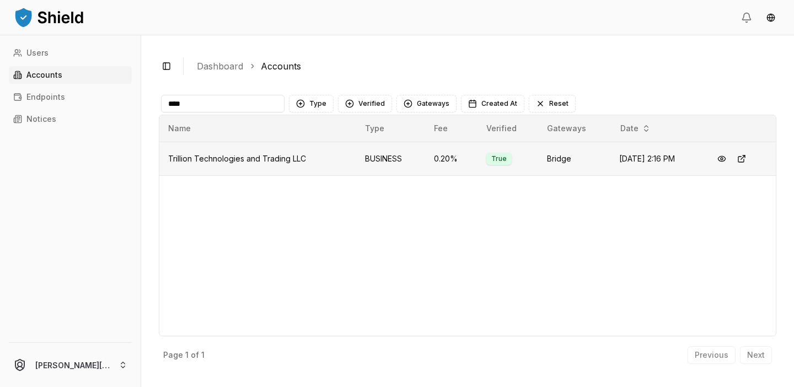
type input "****"
click at [279, 162] on span "Trillion Technologies and Trading LLC" at bounding box center [237, 158] width 138 height 9
click at [729, 156] on button at bounding box center [722, 159] width 20 height 20
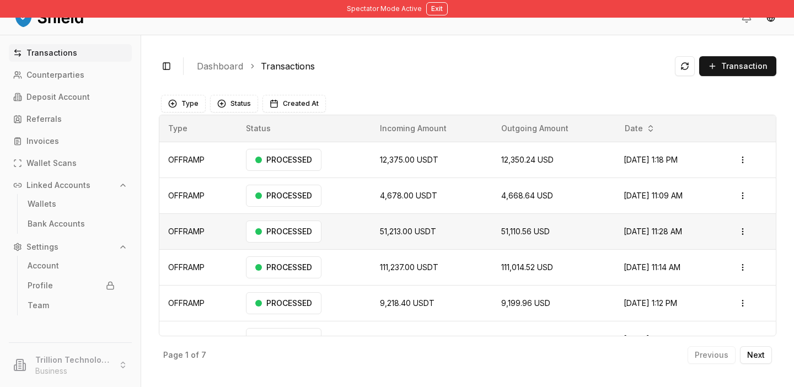
scroll to position [92, 0]
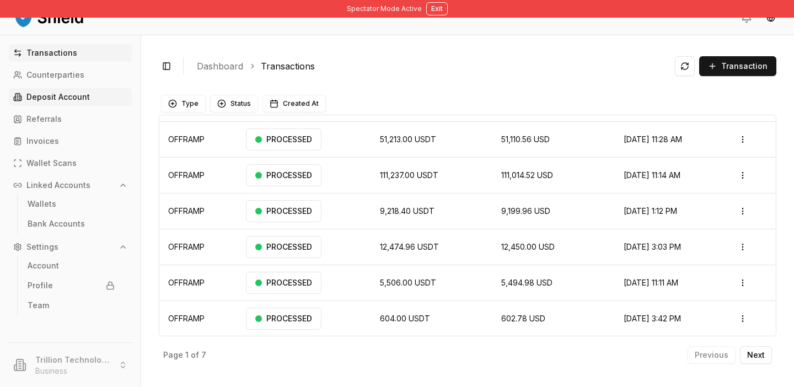
click at [88, 104] on link "Deposit Account" at bounding box center [70, 97] width 123 height 18
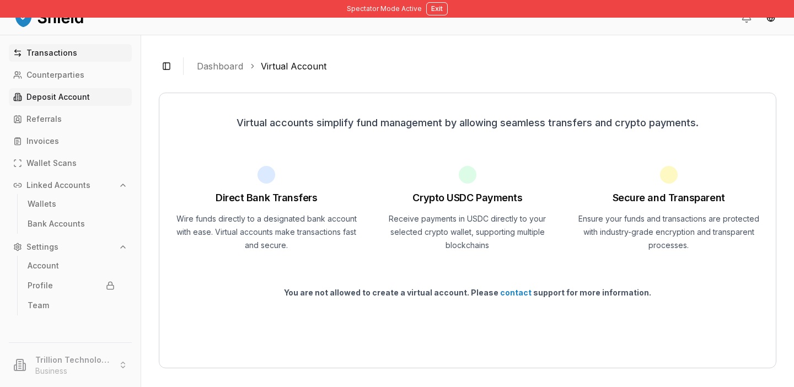
click at [57, 55] on p "Transactions" at bounding box center [51, 53] width 51 height 8
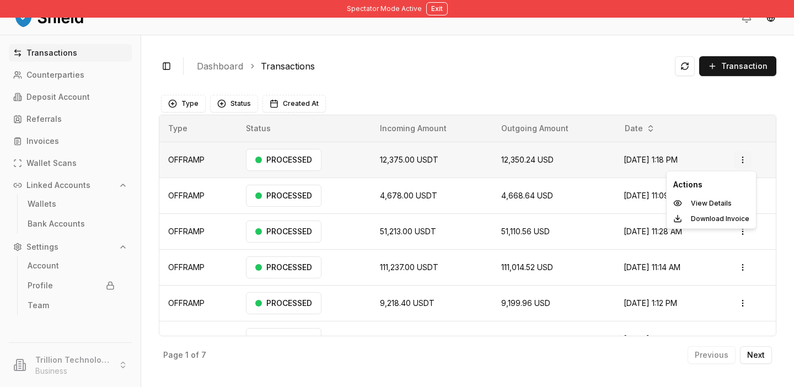
click at [738, 163] on html "Spectator Mode Active Exit Transactions Counterparties Deposit Account Referral…" at bounding box center [397, 193] width 794 height 387
click at [546, 171] on html "Spectator Mode Active Exit Transactions Counterparties Deposit Account Referral…" at bounding box center [397, 193] width 794 height 387
drag, startPoint x: 366, startPoint y: 157, endPoint x: 435, endPoint y: 157, distance: 69.5
click at [435, 157] on td "12,375.00 USDT" at bounding box center [431, 160] width 121 height 36
copy span "12,375.00 USDT"
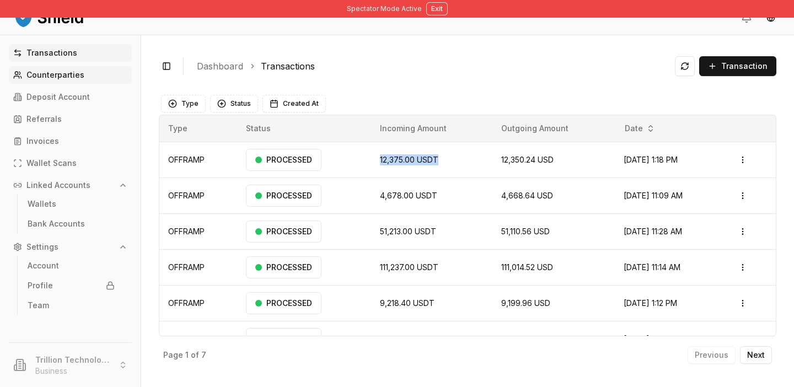
click at [61, 73] on p "Counterparties" at bounding box center [55, 75] width 58 height 8
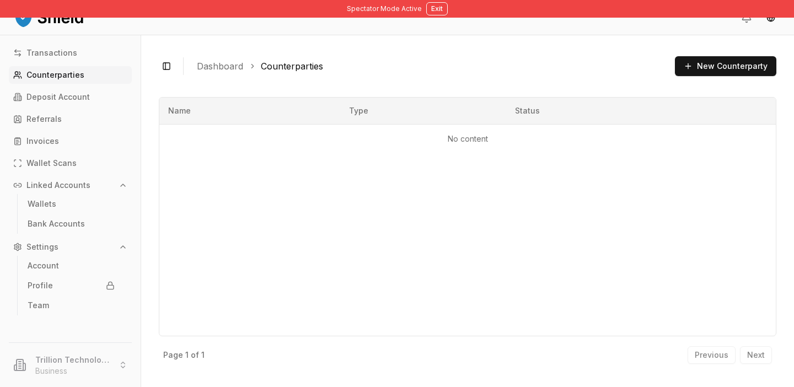
drag, startPoint x: 173, startPoint y: 129, endPoint x: 175, endPoint y: 144, distance: 15.1
click at [175, 144] on td "No content" at bounding box center [467, 138] width 617 height 29
click at [87, 95] on p "Deposit Account" at bounding box center [57, 97] width 63 height 8
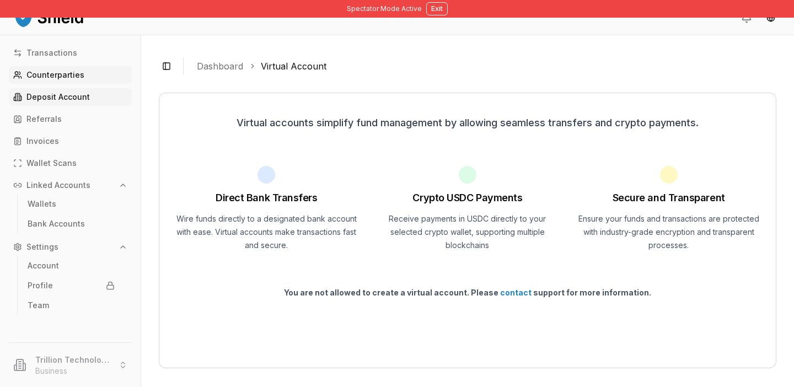
click at [77, 76] on p "Counterparties" at bounding box center [55, 75] width 58 height 8
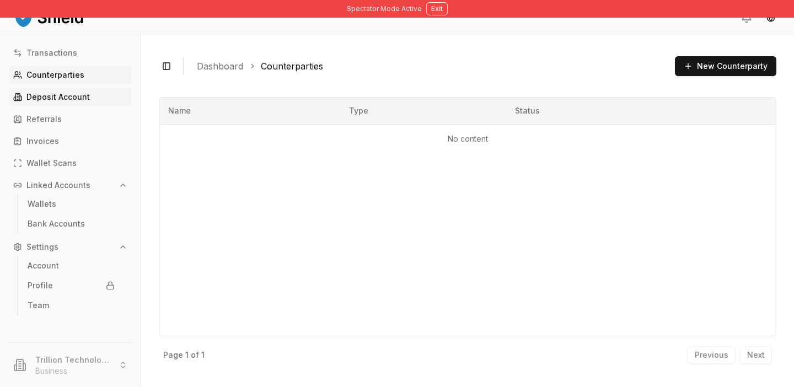
click at [85, 97] on p "Deposit Account" at bounding box center [57, 97] width 63 height 8
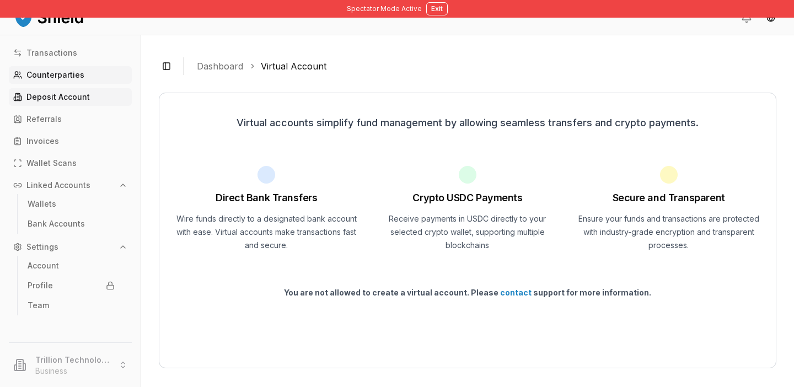
click at [68, 77] on p "Counterparties" at bounding box center [55, 75] width 58 height 8
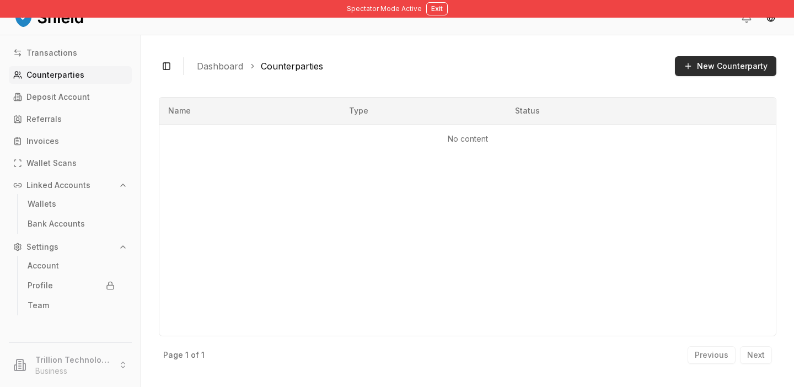
click at [747, 68] on button "New Counterparty" at bounding box center [725, 66] width 101 height 20
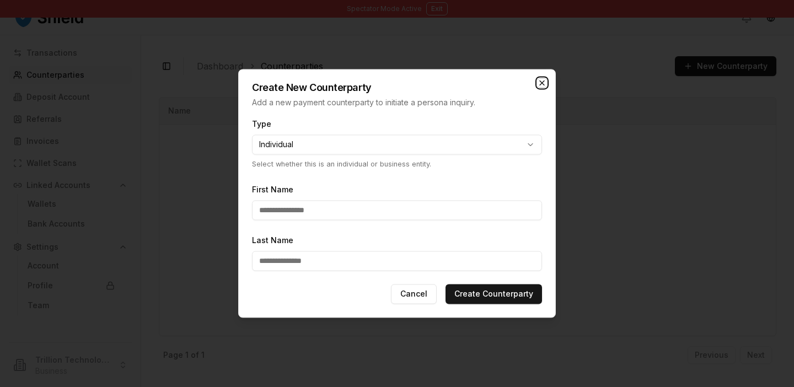
click at [543, 84] on icon "button" at bounding box center [542, 83] width 4 height 4
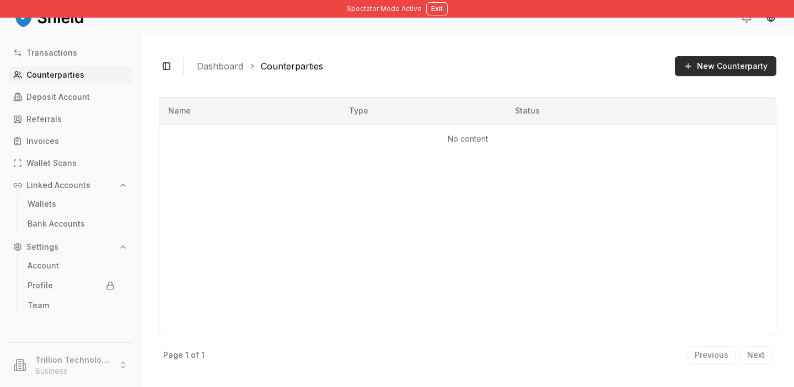
click at [713, 70] on button "New Counterparty" at bounding box center [725, 66] width 101 height 20
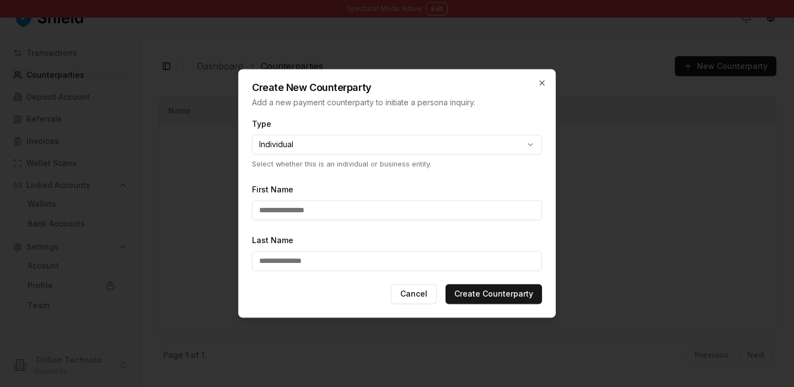
click at [539, 78] on div "Create New Counterparty Add a new payment counterparty to initiate a persona in…" at bounding box center [397, 88] width 317 height 39
click at [541, 80] on icon "button" at bounding box center [542, 82] width 9 height 9
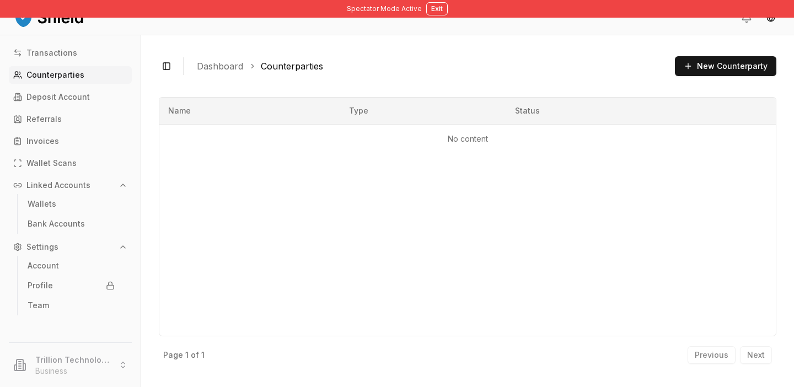
click at [79, 358] on li "Trillion Technologies and Trading LLC Business" at bounding box center [70, 364] width 132 height 35
click at [431, 10] on button "Exit" at bounding box center [437, 8] width 22 height 13
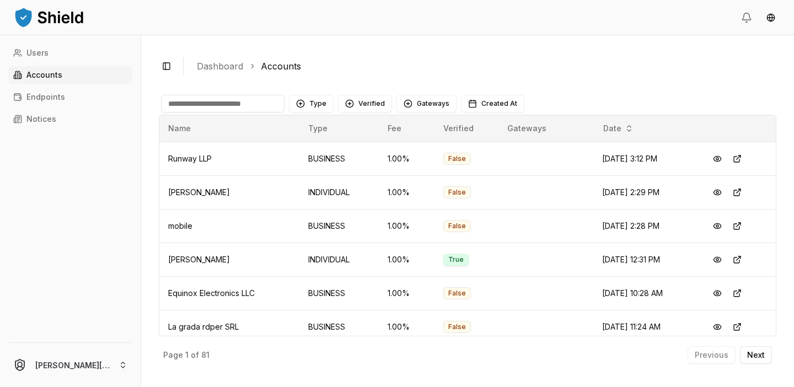
click at [206, 95] on input at bounding box center [223, 104] width 124 height 18
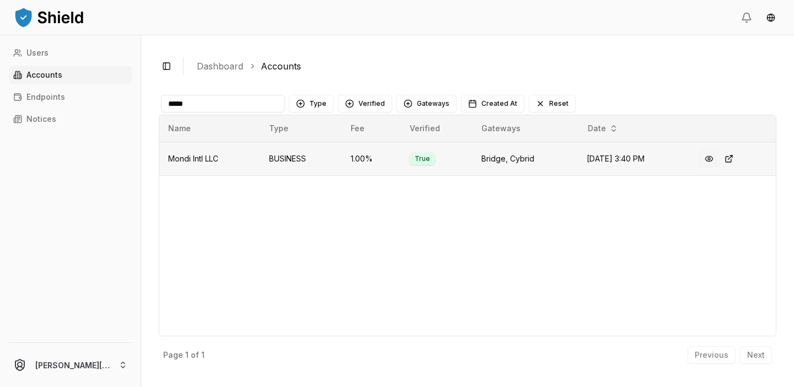
type input "*****"
click at [716, 159] on button at bounding box center [709, 159] width 20 height 20
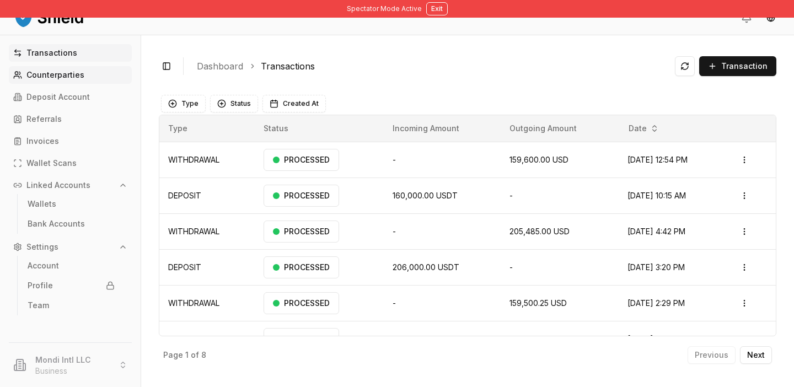
click at [84, 76] on link "Counterparties" at bounding box center [70, 75] width 123 height 18
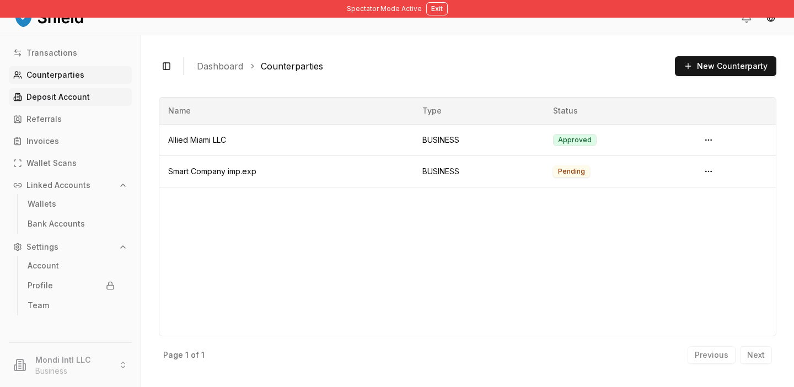
click at [84, 93] on p "Deposit Account" at bounding box center [57, 97] width 63 height 8
click at [82, 114] on link "Referrals" at bounding box center [70, 119] width 123 height 18
click at [80, 78] on p "Counterparties" at bounding box center [55, 75] width 58 height 8
click at [732, 73] on button "New Counterparty" at bounding box center [725, 66] width 101 height 20
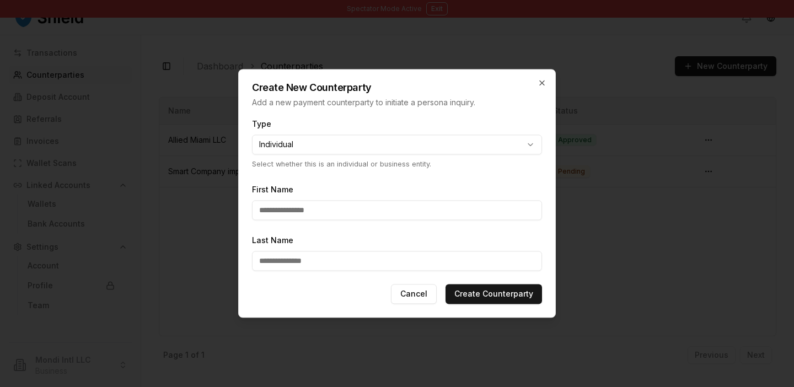
click at [540, 88] on h2 "Create New Counterparty" at bounding box center [397, 88] width 290 height 10
click at [541, 84] on icon "button" at bounding box center [542, 83] width 4 height 4
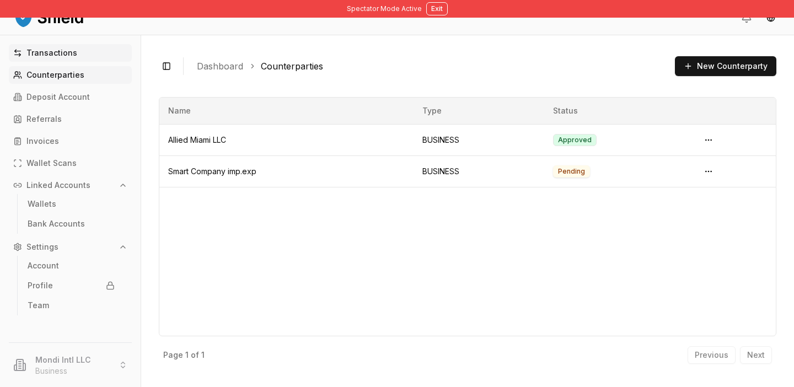
click at [78, 58] on link "Transactions" at bounding box center [70, 53] width 123 height 18
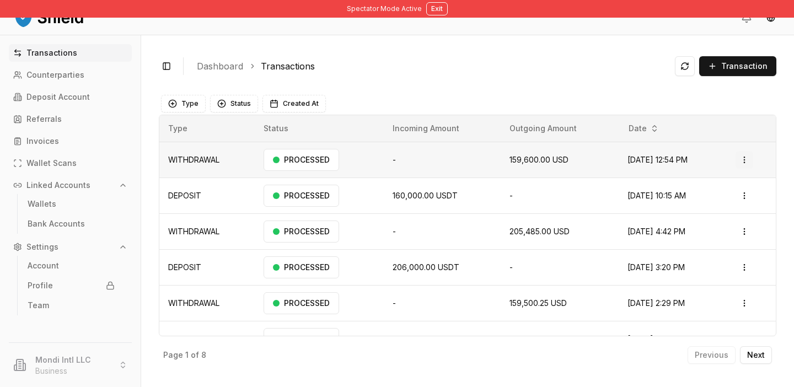
click at [748, 159] on html "Spectator Mode Active Exit Transactions Counterparties Deposit Account Referral…" at bounding box center [397, 193] width 794 height 387
click at [397, 156] on html "Spectator Mode Active Exit Transactions Counterparties Deposit Account Referral…" at bounding box center [397, 193] width 794 height 387
drag, startPoint x: 171, startPoint y: 155, endPoint x: 690, endPoint y: 162, distance: 519.1
click at [690, 162] on tr "WITHDRAWAL PROCESSED - 159,600.00 USD Aug 27, 2025, 12:54 PM Open menu" at bounding box center [467, 160] width 617 height 36
click at [501, 152] on td "159,600.00 USD" at bounding box center [559, 160] width 117 height 36
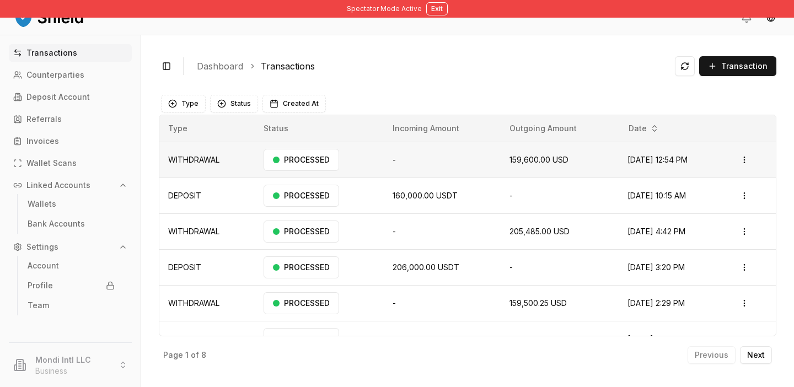
click at [510, 161] on span "159,600.00 USD" at bounding box center [539, 159] width 59 height 9
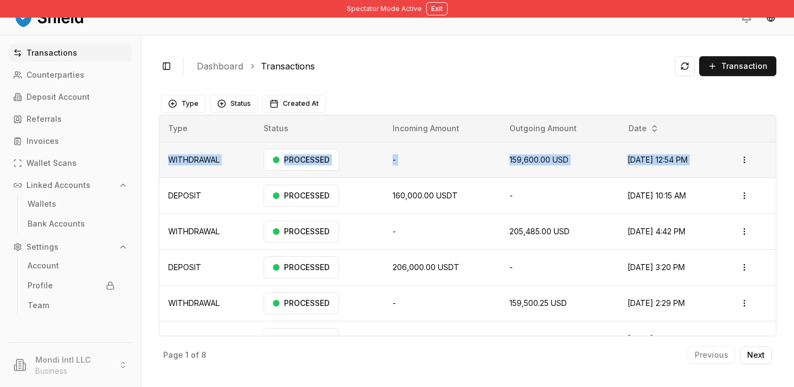
drag, startPoint x: 166, startPoint y: 158, endPoint x: 735, endPoint y: 159, distance: 568.7
click at [735, 159] on tr "WITHDRAWAL PROCESSED - 159,600.00 USD Aug 27, 2025, 12:54 PM Open menu" at bounding box center [467, 160] width 617 height 36
click at [83, 79] on link "Counterparties" at bounding box center [70, 75] width 123 height 18
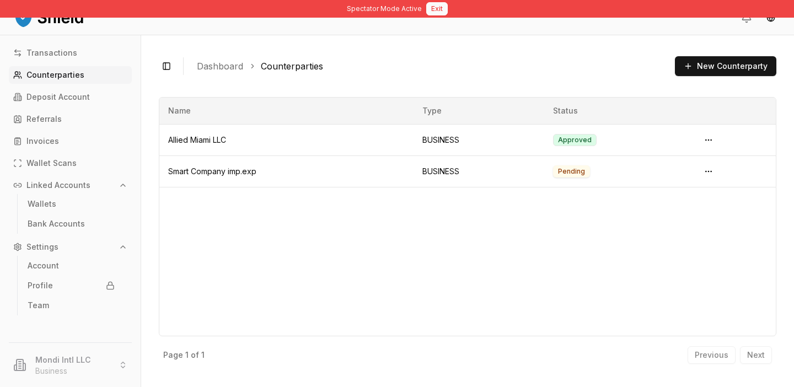
click at [435, 14] on button "Exit" at bounding box center [437, 8] width 22 height 13
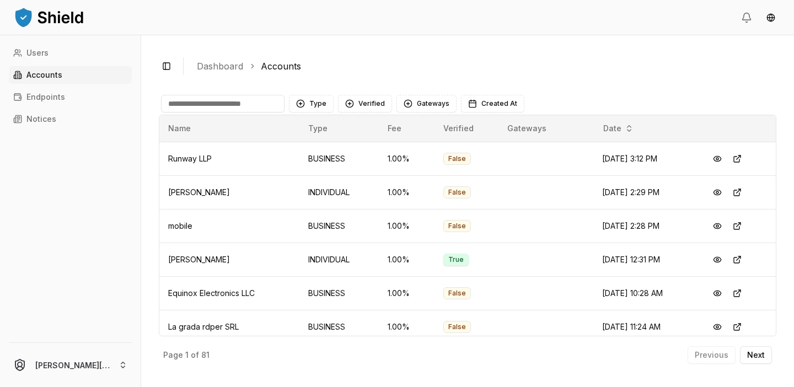
click at [236, 106] on input at bounding box center [223, 104] width 124 height 18
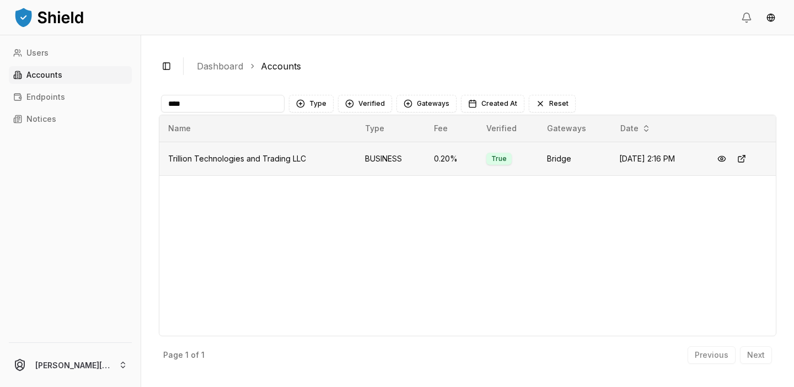
type input "****"
click at [261, 156] on span "Trillion Technologies and Trading LLC" at bounding box center [237, 158] width 138 height 9
click at [725, 161] on button at bounding box center [722, 159] width 20 height 20
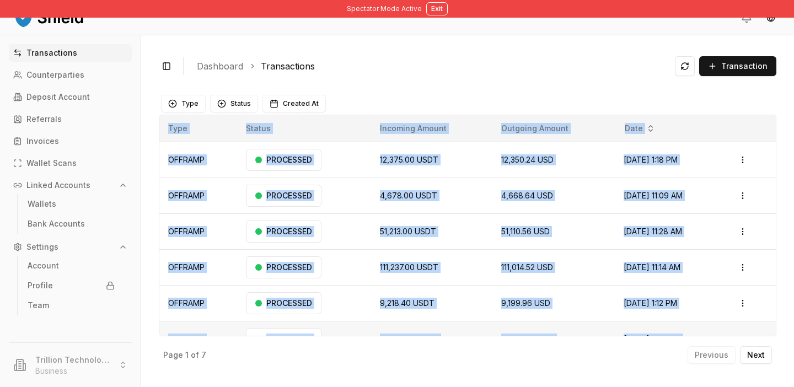
drag, startPoint x: 154, startPoint y: 119, endPoint x: 763, endPoint y: 325, distance: 643.1
click at [763, 325] on div "Toggle Sidebar Dashboard Transactions Transaction OFFRAMP 12,375.00 USDT 12,350…" at bounding box center [467, 211] width 653 height 352
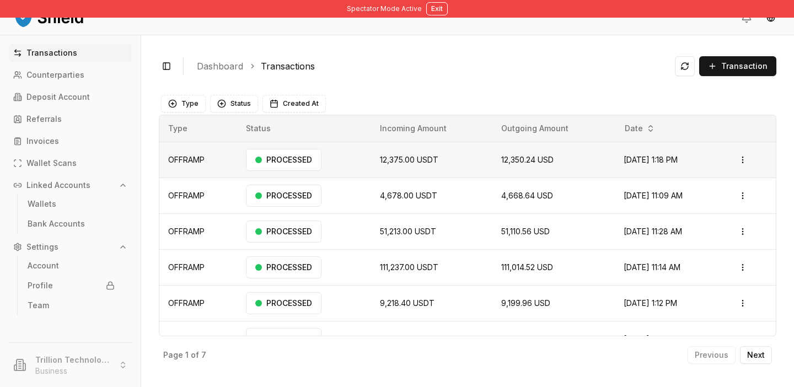
click at [702, 162] on td "Aug 27, 2025, 1:18 PM" at bounding box center [670, 160] width 110 height 36
click at [703, 162] on td "Aug 27, 2025, 1:18 PM" at bounding box center [670, 160] width 110 height 36
click at [741, 158] on html "Spectator Mode Active Exit Transactions Counterparties Deposit Account Referral…" at bounding box center [397, 193] width 794 height 387
click at [645, 158] on html "Spectator Mode Active Exit Transactions Counterparties Deposit Account Referral…" at bounding box center [397, 193] width 794 height 387
click at [675, 158] on span "Aug 27, 2025, 1:18 PM" at bounding box center [651, 159] width 54 height 9
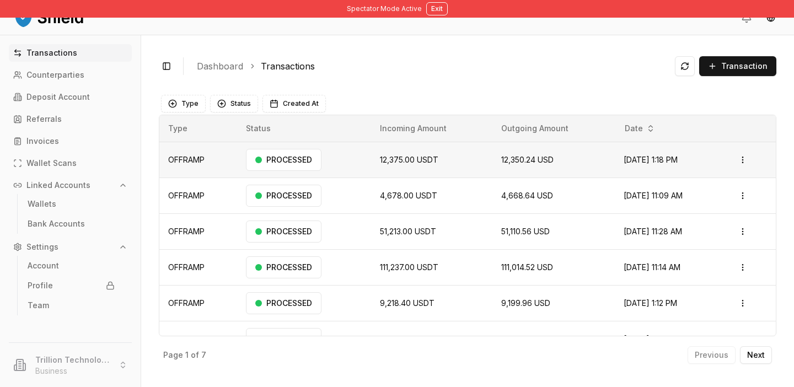
click at [675, 158] on span "Aug 27, 2025, 1:18 PM" at bounding box center [651, 159] width 54 height 9
click at [739, 159] on html "Spectator Mode Active Exit Transactions Counterparties Deposit Account Referral…" at bounding box center [397, 193] width 794 height 387
click at [666, 158] on html "Spectator Mode Active Exit Transactions Counterparties Deposit Account Referral…" at bounding box center [397, 193] width 794 height 387
click at [665, 158] on span "Aug 27, 2025, 1:18 PM" at bounding box center [651, 159] width 54 height 9
click at [735, 161] on td "Open menu" at bounding box center [750, 160] width 51 height 36
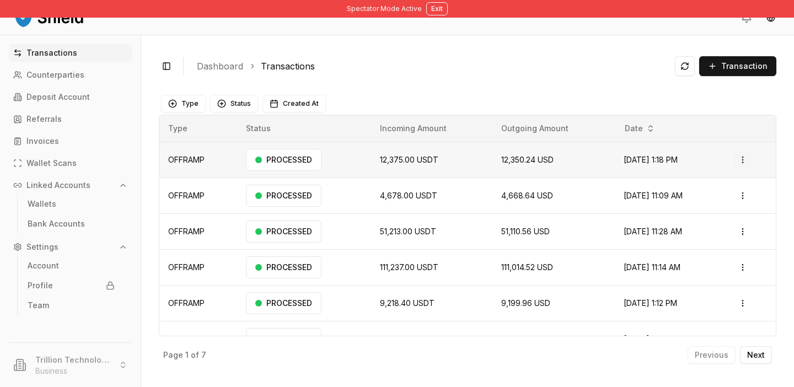
click at [747, 161] on html "Spectator Mode Active Exit Transactions Counterparties Deposit Account Referral…" at bounding box center [397, 193] width 794 height 387
click at [443, 155] on html "Spectator Mode Active Exit Transactions Counterparties Deposit Account Referral…" at bounding box center [397, 193] width 794 height 387
click at [443, 155] on td "12,375.00 USDT" at bounding box center [431, 160] width 121 height 36
click at [458, 165] on td "12,375.00 USDT" at bounding box center [431, 160] width 121 height 36
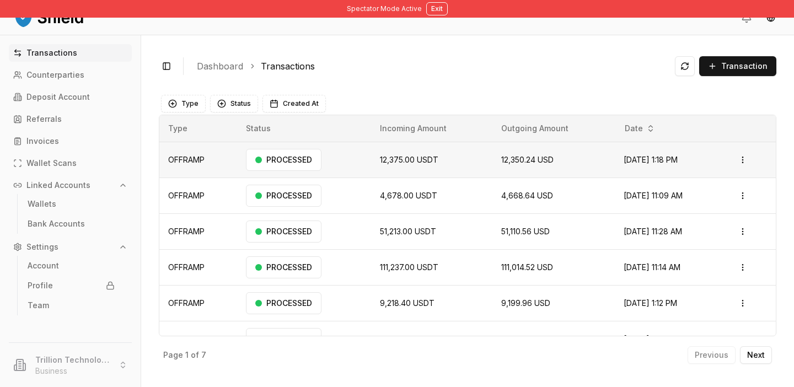
click at [468, 165] on td "12,375.00 USDT" at bounding box center [431, 160] width 121 height 36
click at [753, 161] on html "Spectator Mode Active Exit Transactions Counterparties Deposit Account Referral…" at bounding box center [397, 193] width 794 height 387
click at [720, 202] on p "View Details" at bounding box center [711, 203] width 41 height 7
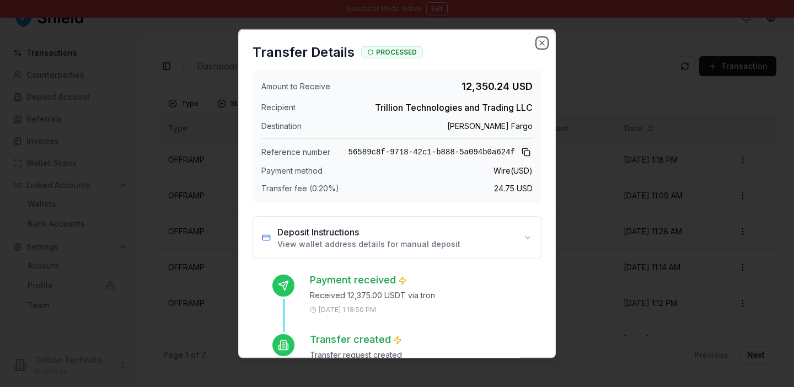
click at [539, 44] on icon "button" at bounding box center [542, 43] width 9 height 9
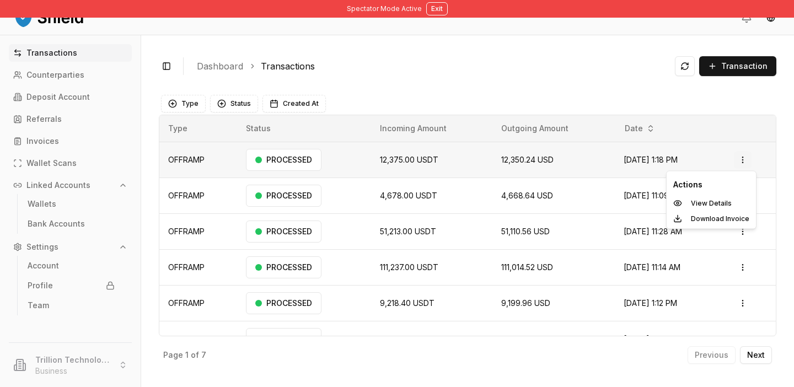
click at [749, 156] on html "Spectator Mode Active Exit Transactions Counterparties Deposit Account Referral…" at bounding box center [397, 193] width 794 height 387
click at [718, 200] on p "View Details" at bounding box center [711, 203] width 41 height 7
click at [748, 161] on html "Spectator Mode Active Exit Transactions Counterparties Deposit Account Referral…" at bounding box center [397, 193] width 794 height 387
click at [732, 203] on div "View Details" at bounding box center [711, 203] width 85 height 15
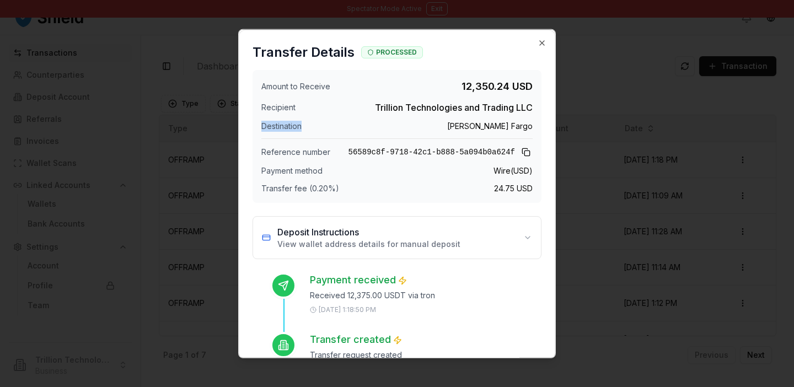
drag, startPoint x: 259, startPoint y: 125, endPoint x: 366, endPoint y: 125, distance: 106.4
click at [341, 125] on div "Amount to Receive 12,350.24 USD Recipient Trillion Technologies and Trading LLC…" at bounding box center [397, 136] width 289 height 133
drag, startPoint x: 409, startPoint y: 120, endPoint x: 442, endPoint y: 120, distance: 33.1
click at [420, 120] on div "Amount to Receive 12,350.24 USD Recipient Trillion Technologies and Trading LLC…" at bounding box center [397, 136] width 289 height 133
click at [532, 126] on span "Wells Fargo" at bounding box center [489, 126] width 85 height 11
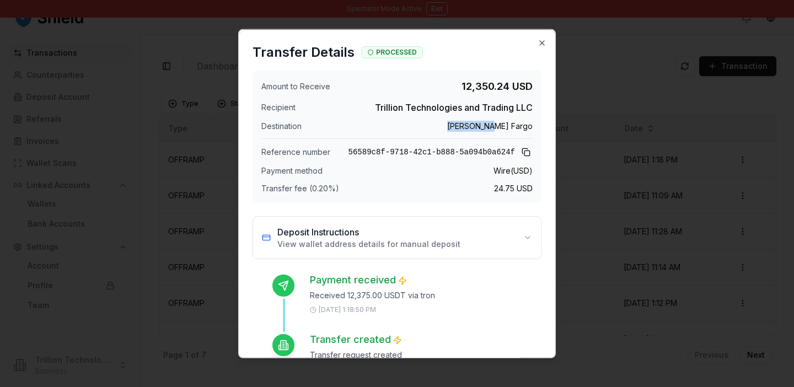
drag, startPoint x: 491, startPoint y: 128, endPoint x: 538, endPoint y: 130, distance: 46.9
click at [534, 128] on div "Amount to Receive 12,350.24 USD Recipient Trillion Technologies and Trading LLC…" at bounding box center [397, 136] width 289 height 133
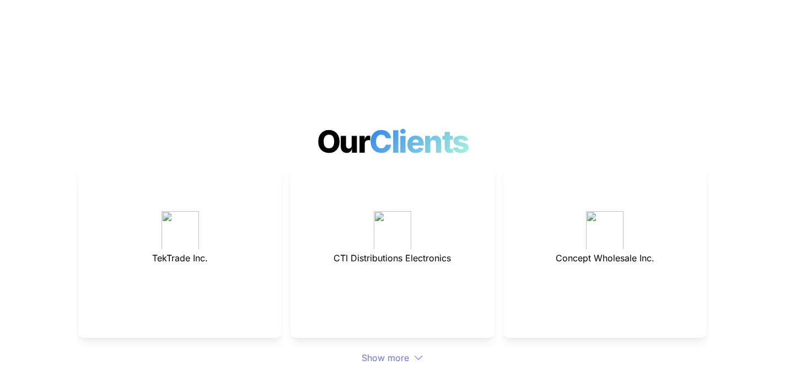
scroll to position [2962, 0]
click at [402, 352] on div "Show more" at bounding box center [392, 358] width 629 height 13
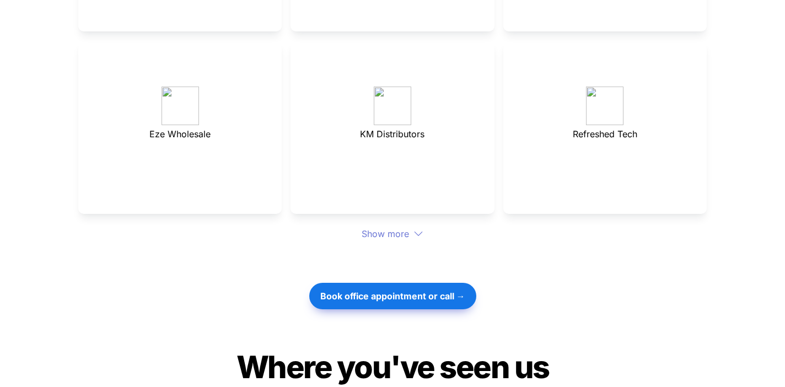
scroll to position [3280, 0]
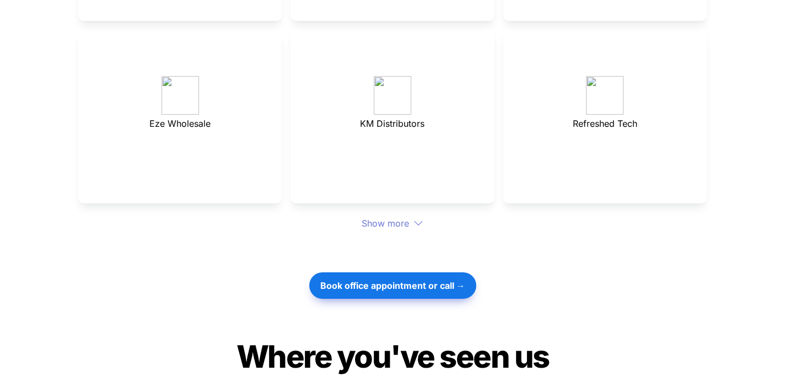
click at [398, 217] on div "Show more" at bounding box center [392, 223] width 629 height 13
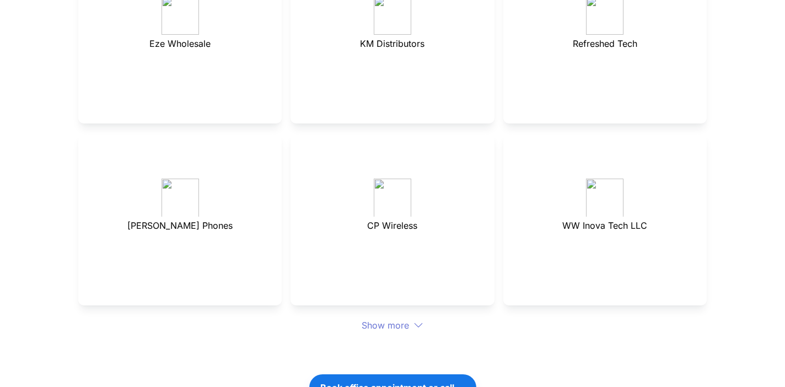
scroll to position [3364, 0]
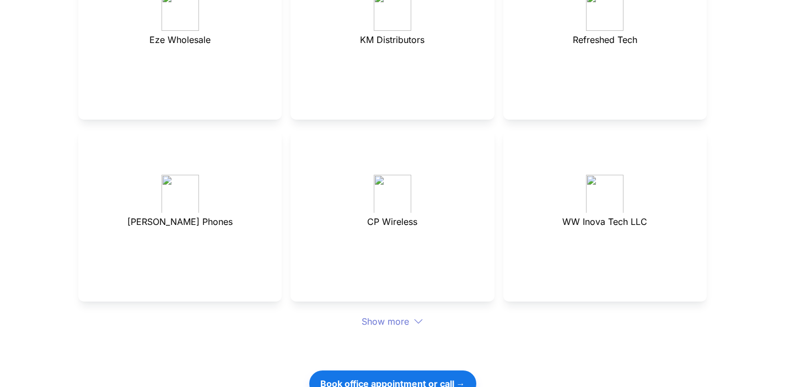
click at [413, 328] on div at bounding box center [393, 346] width 386 height 37
click at [413, 315] on div "Show more" at bounding box center [392, 321] width 629 height 13
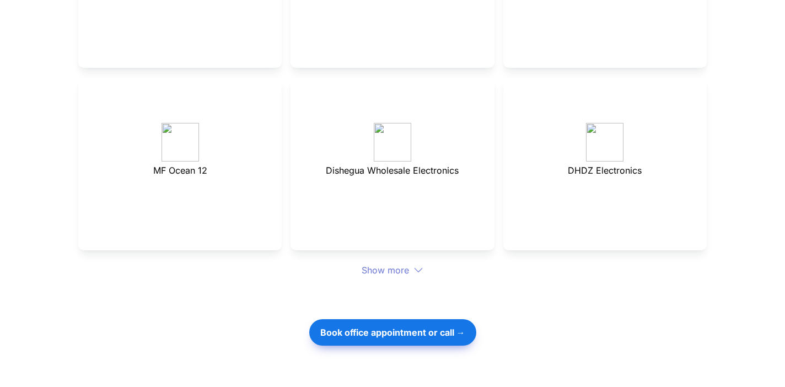
scroll to position [3654, 0]
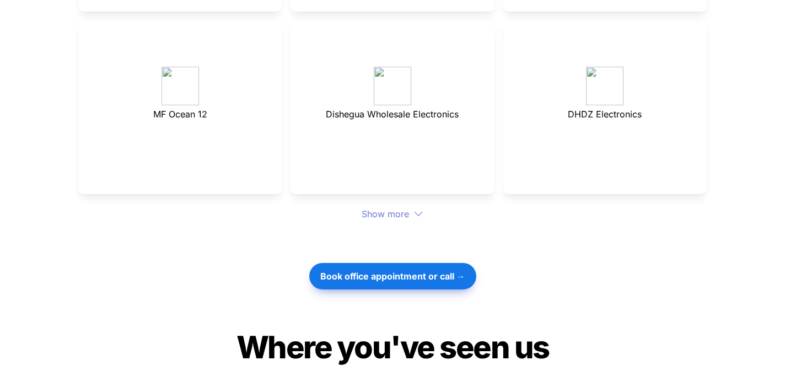
click at [416, 209] on icon at bounding box center [419, 214] width 10 height 10
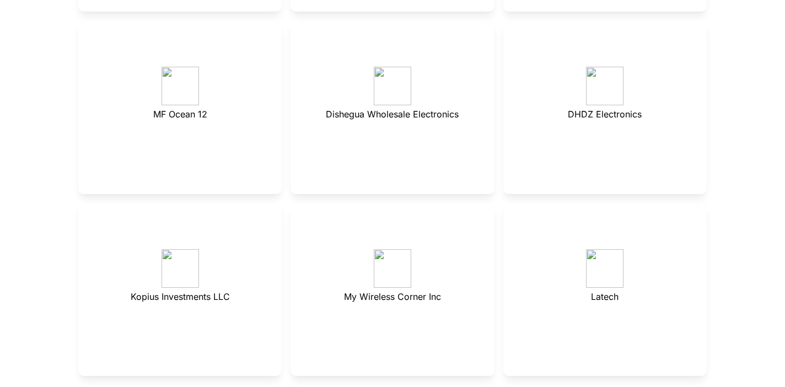
scroll to position [3714, 0]
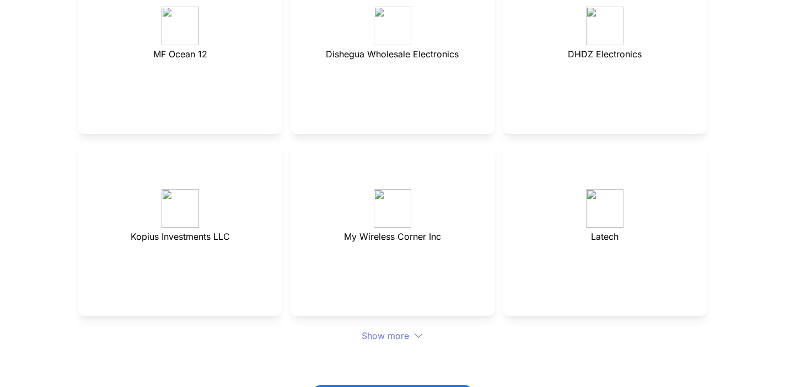
click at [403, 329] on div "Show more" at bounding box center [392, 335] width 629 height 13
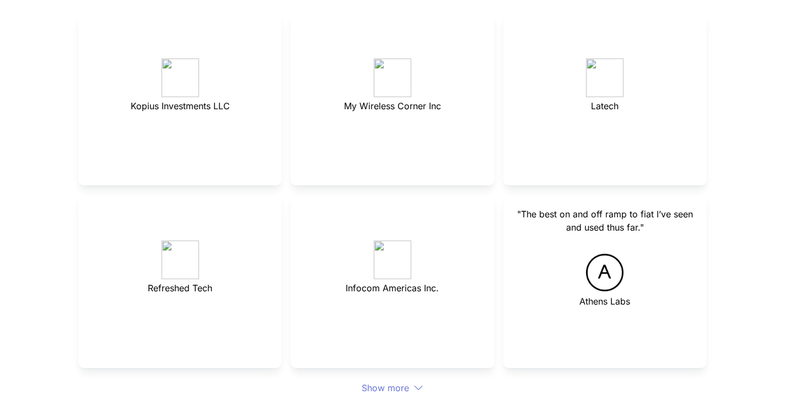
scroll to position [3867, 0]
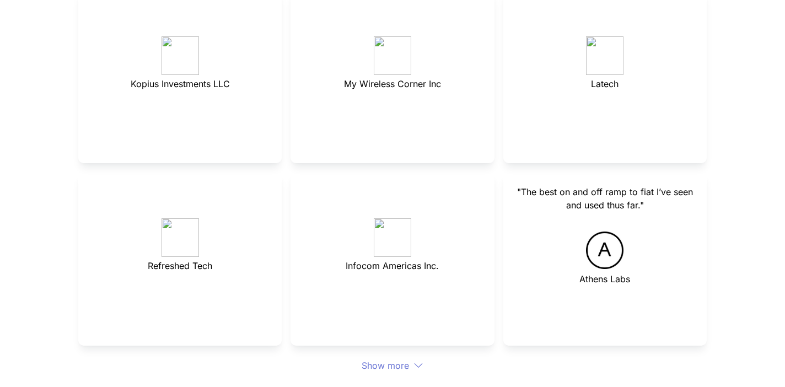
click at [413, 359] on div "Show more" at bounding box center [392, 365] width 629 height 13
